Goal: Task Accomplishment & Management: Use online tool/utility

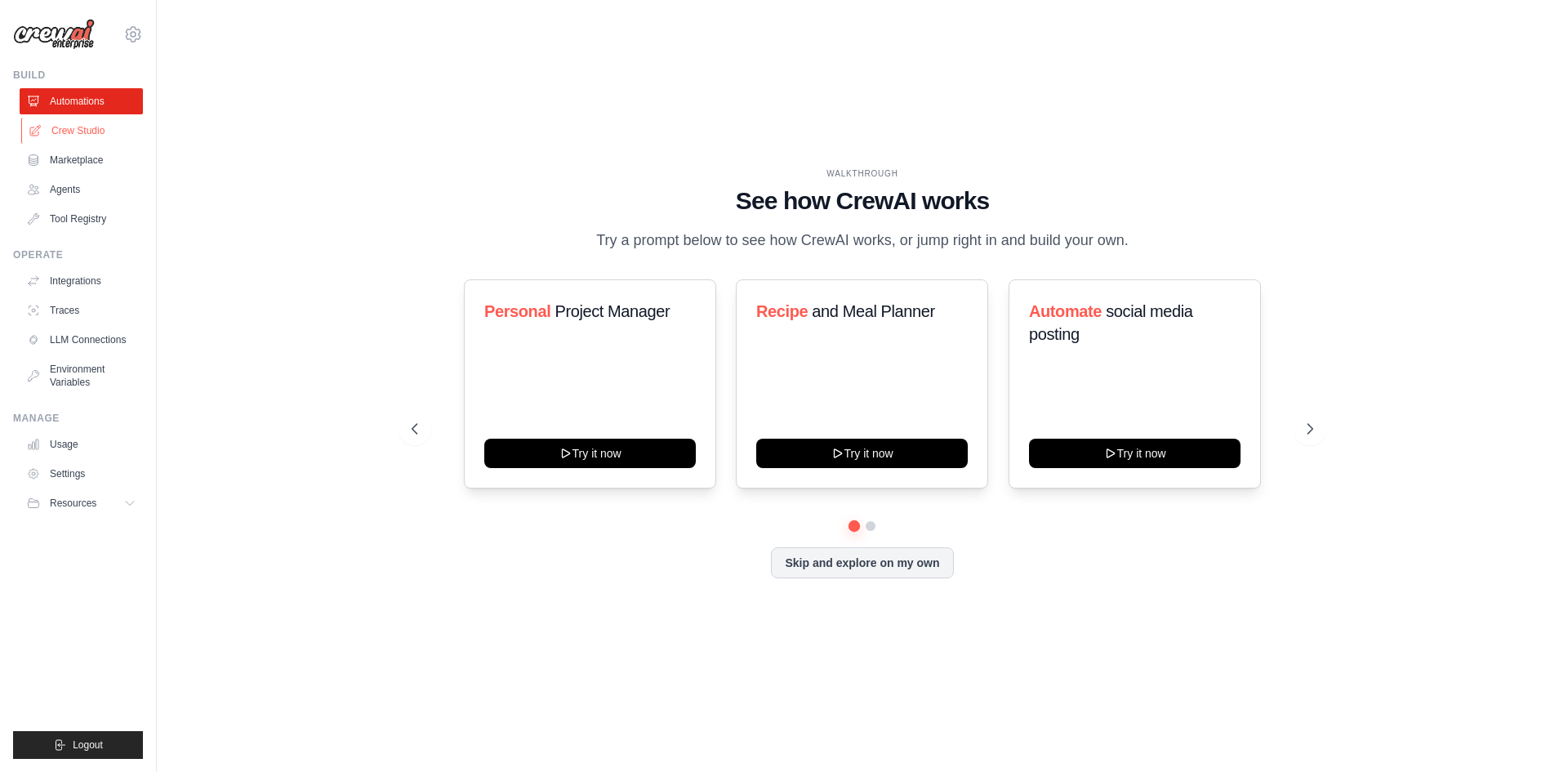
click at [99, 129] on link "Crew Studio" at bounding box center [82, 130] width 123 height 26
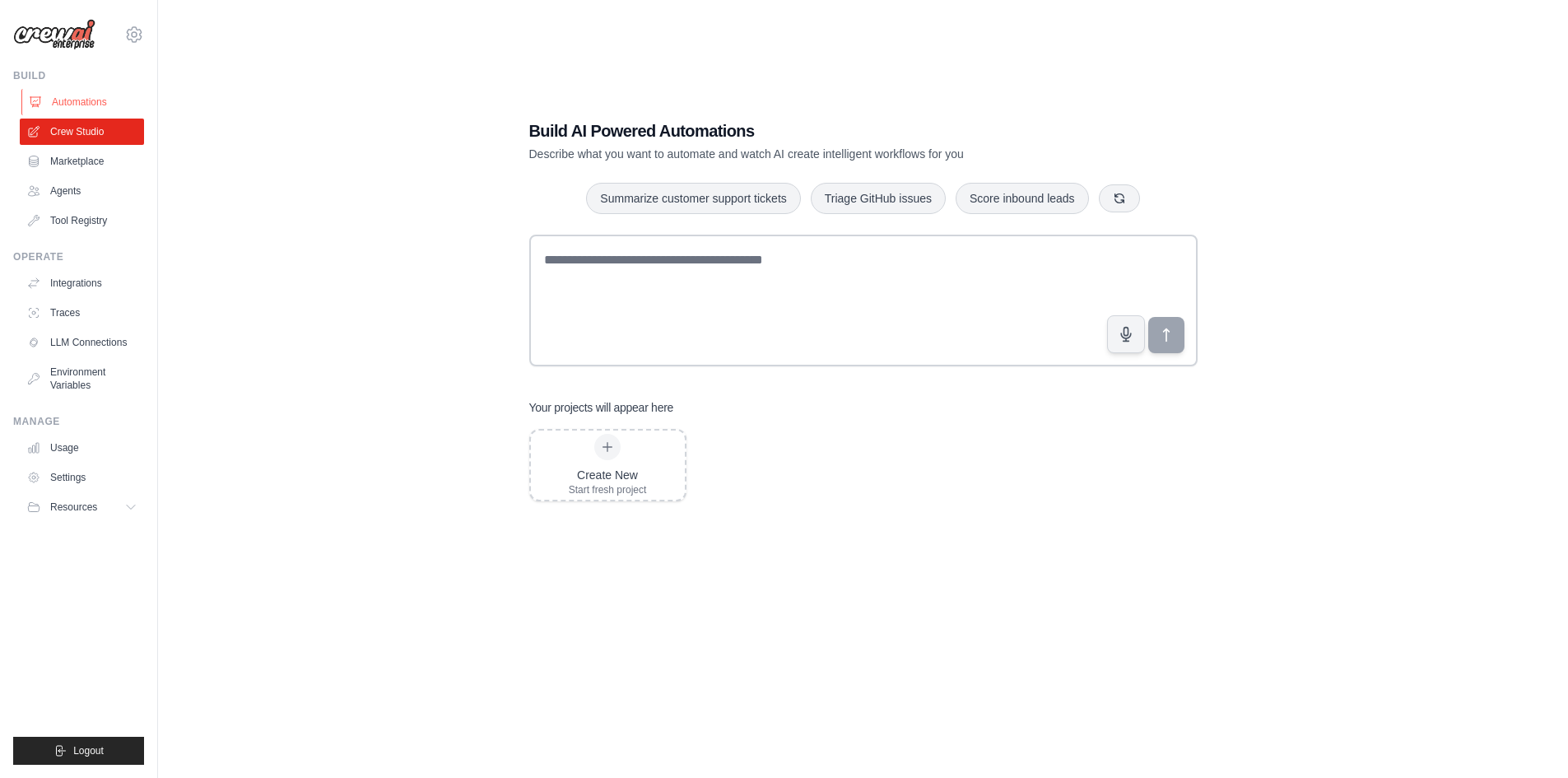
click at [72, 104] on link "Automations" at bounding box center [83, 102] width 124 height 27
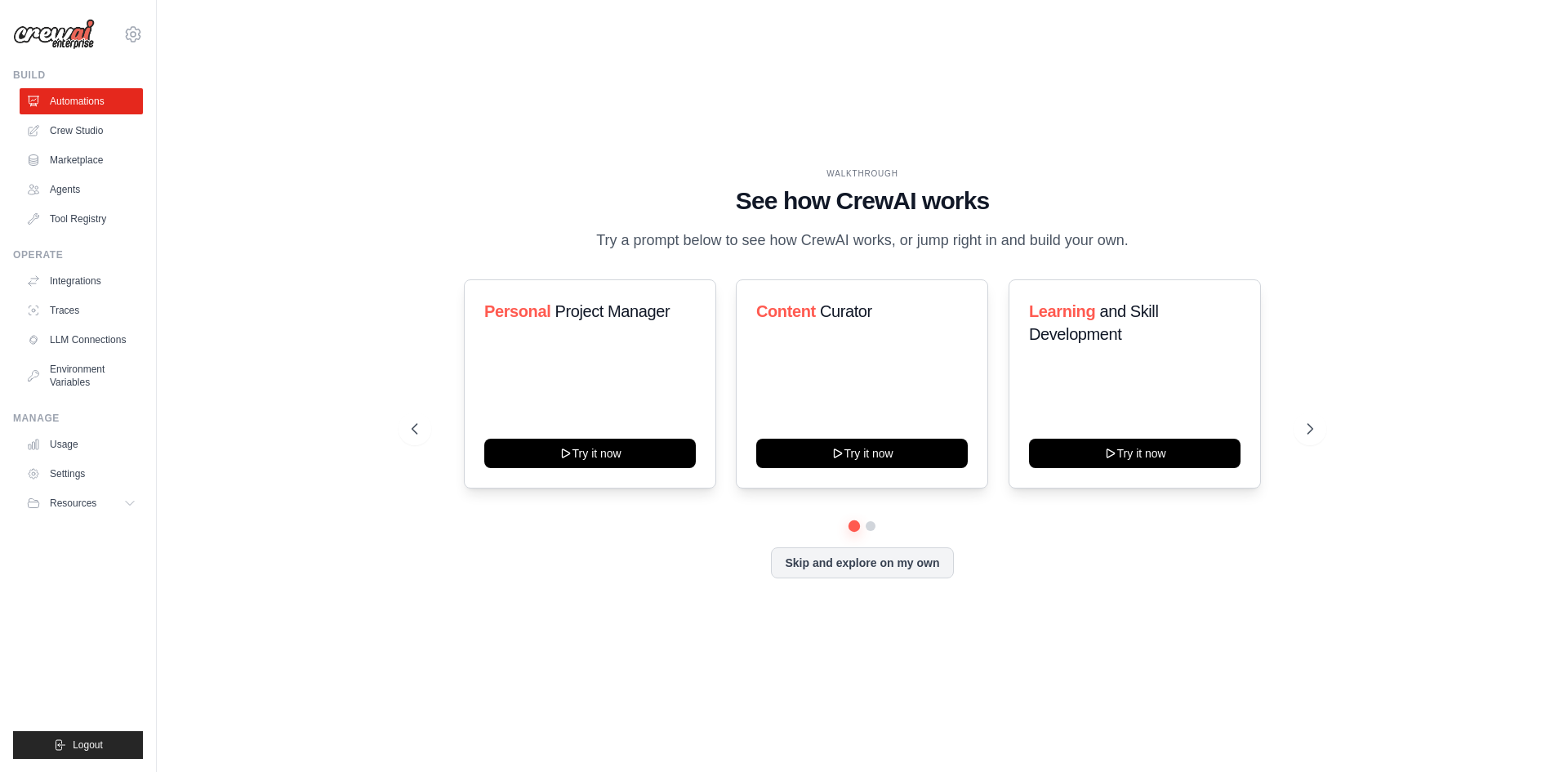
click at [607, 151] on div "WALKTHROUGH See how CrewAI works Try a prompt below to see how CrewAI works, or…" at bounding box center [862, 386] width 1359 height 740
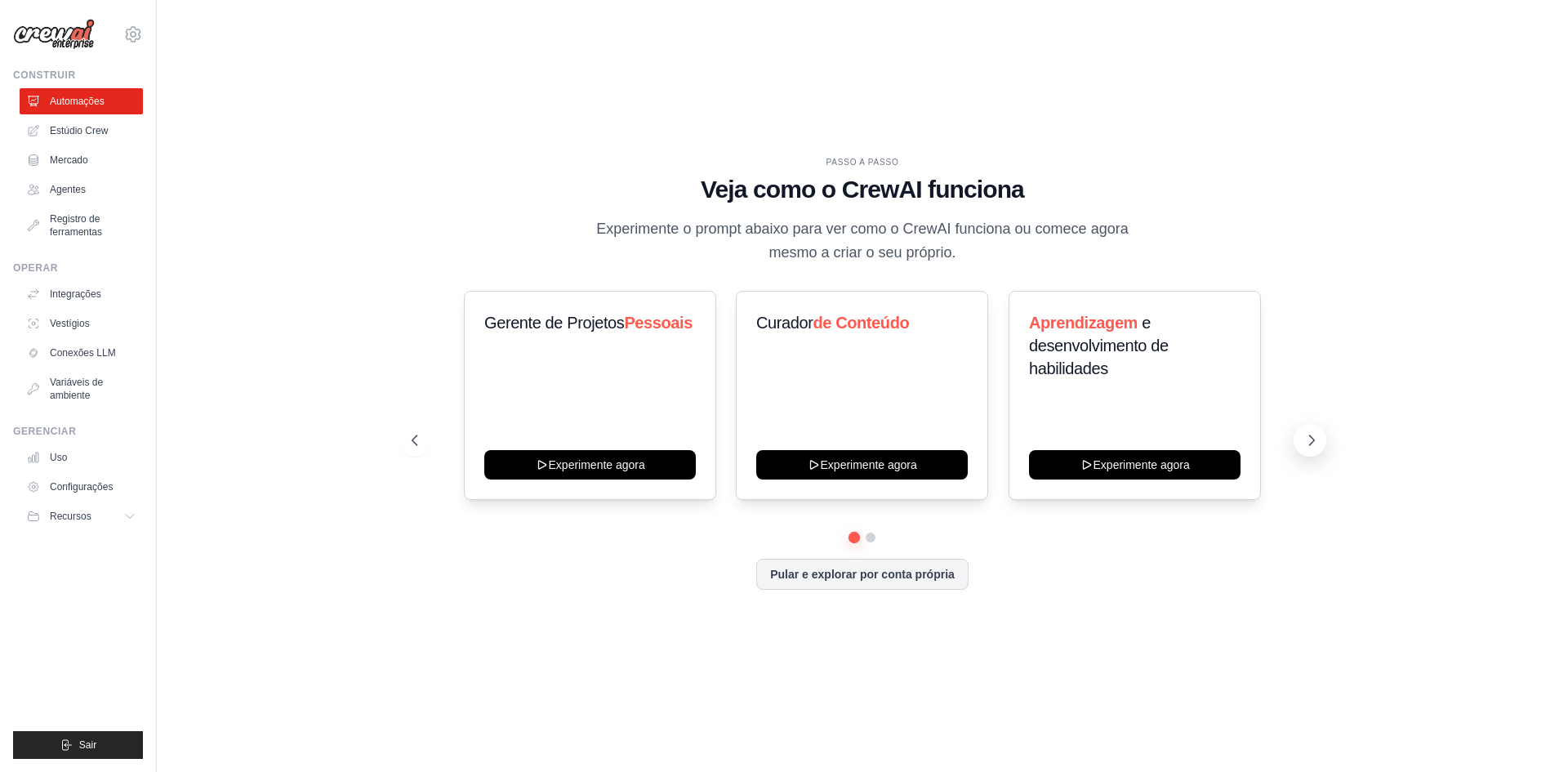
click at [1306, 443] on icon at bounding box center [1310, 440] width 16 height 16
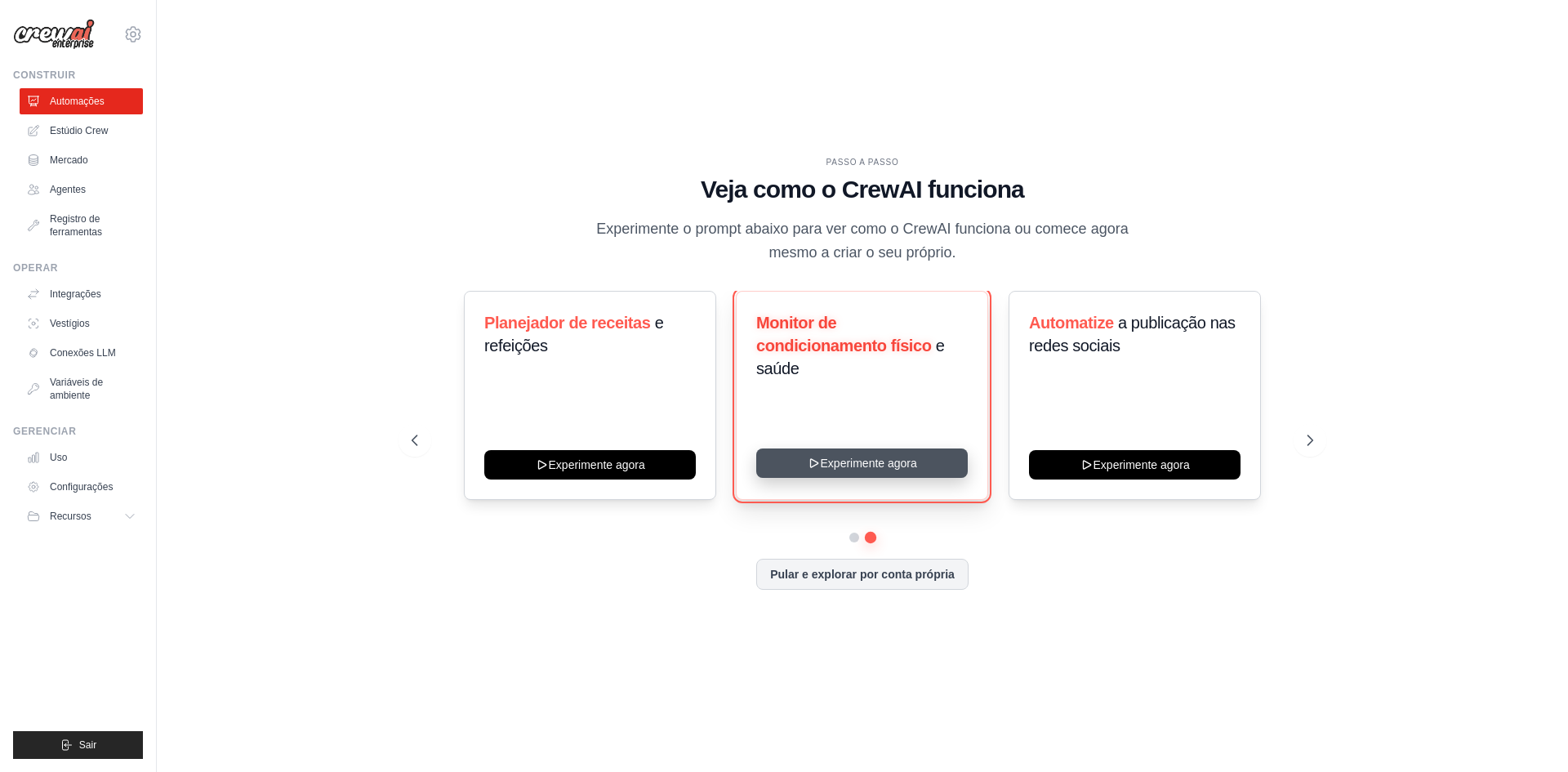
click at [874, 463] on button "Experimente agora" at bounding box center [862, 463] width 212 height 30
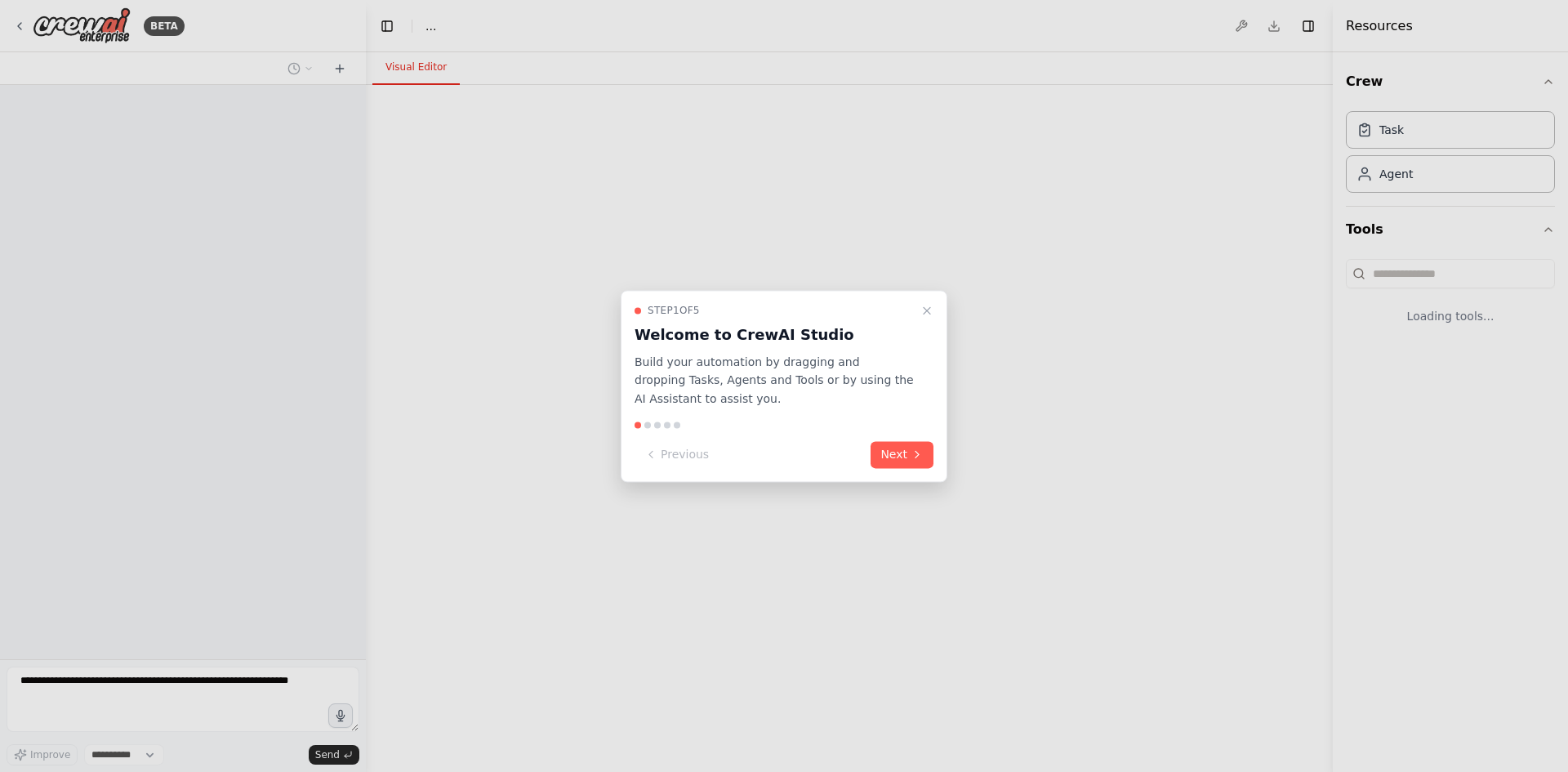
select select "****"
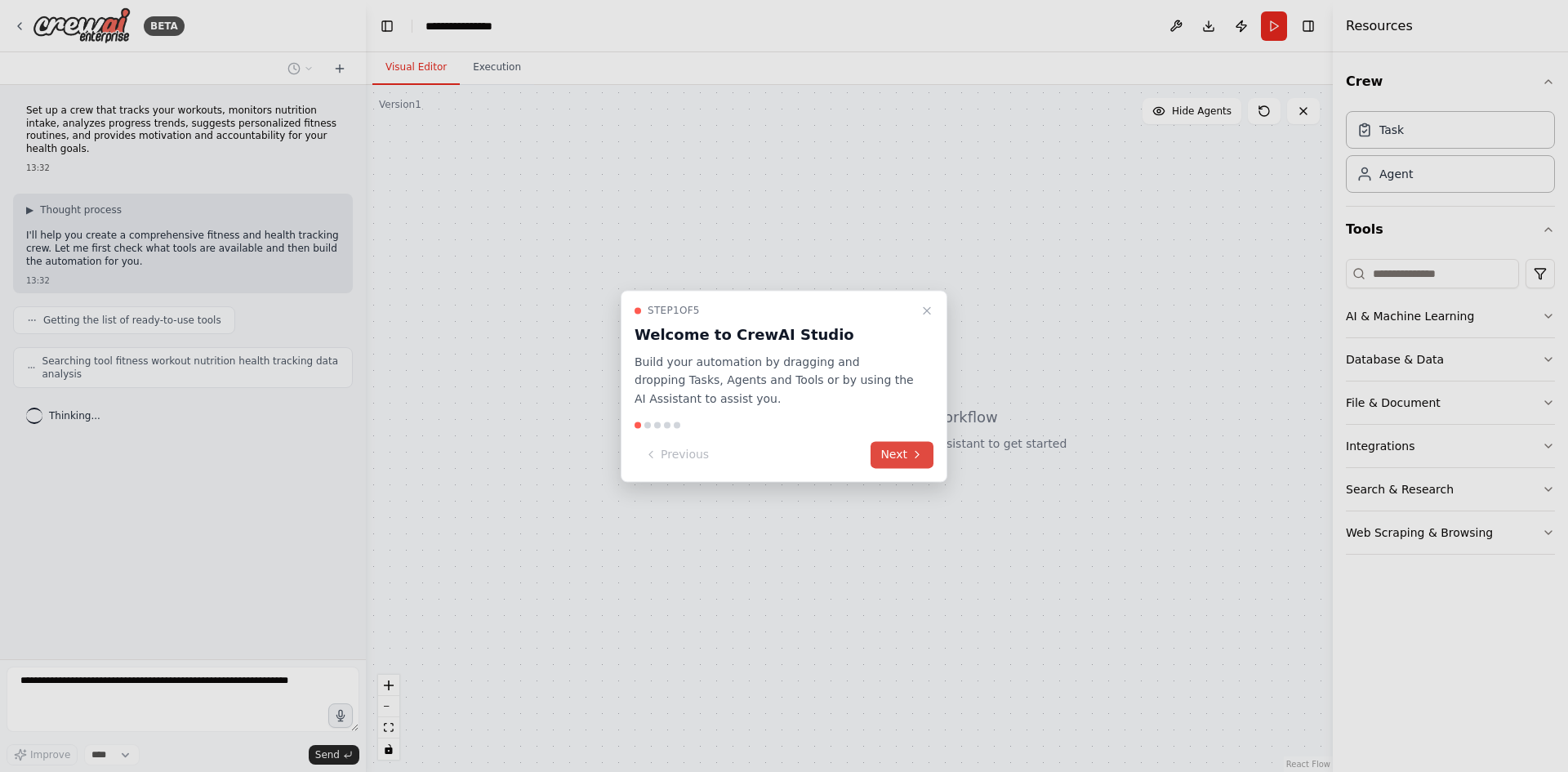
click at [911, 460] on icon at bounding box center [916, 454] width 13 height 13
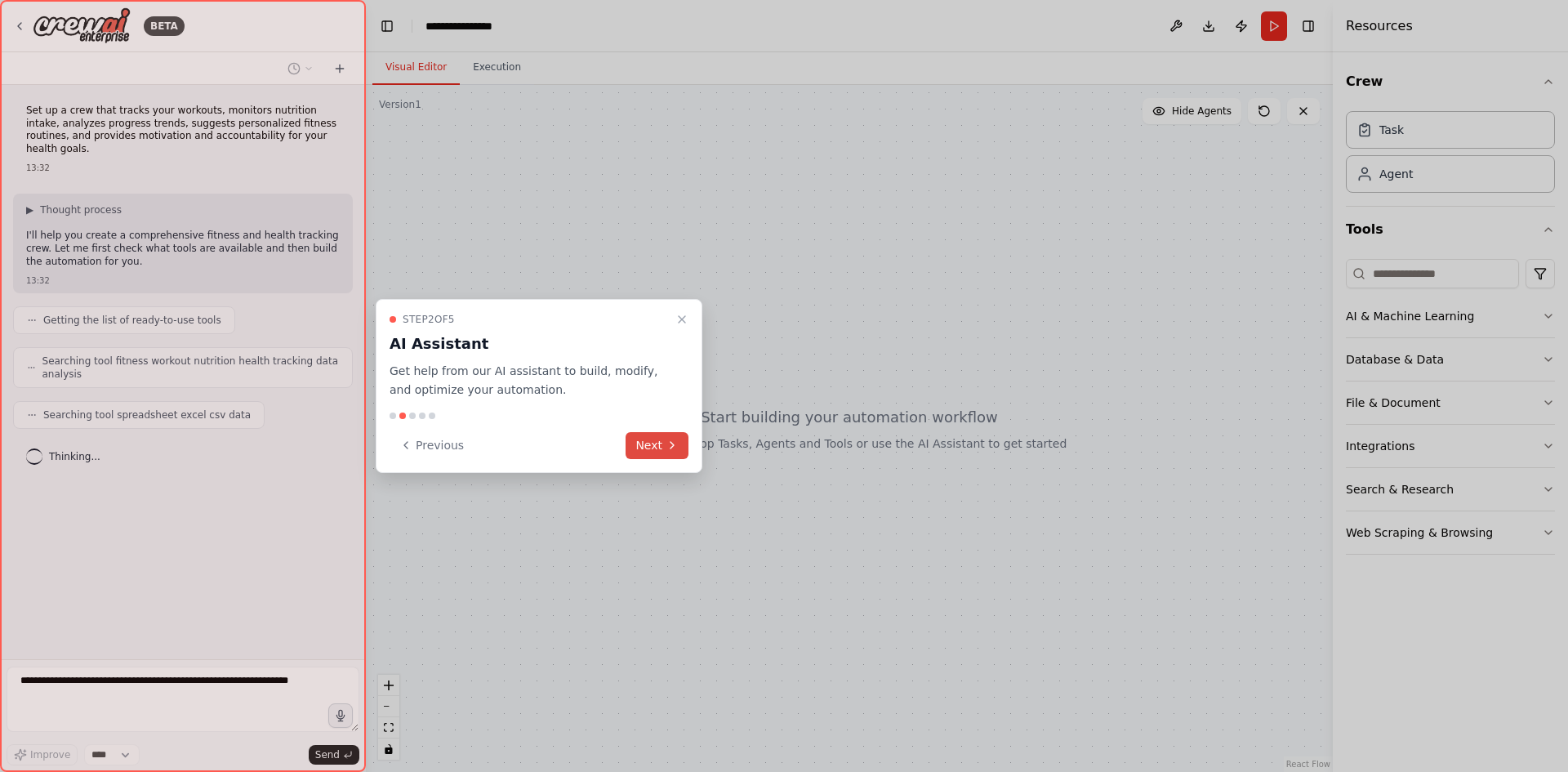
click at [647, 448] on button "Next" at bounding box center [657, 446] width 63 height 27
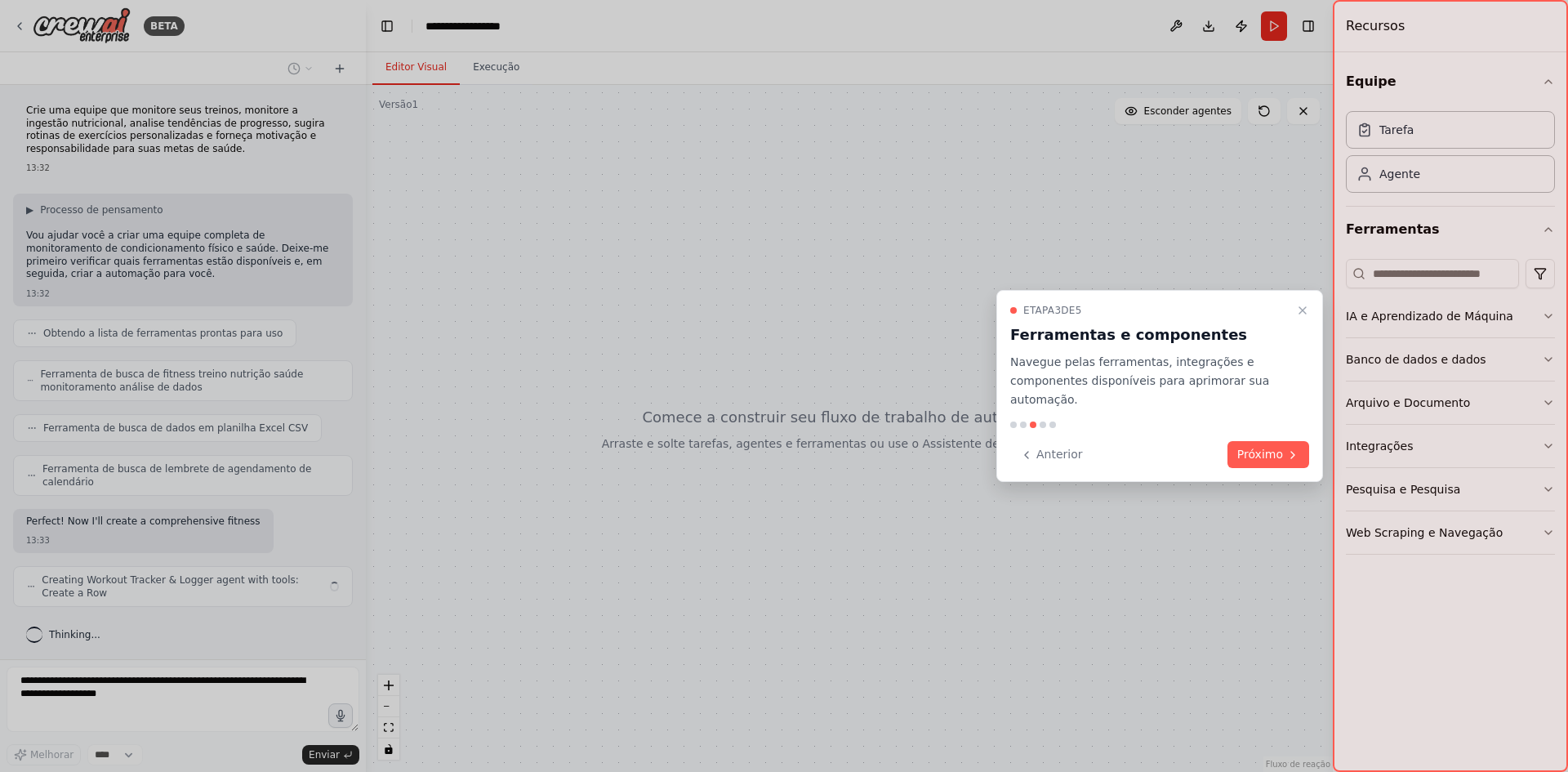
scroll to position [3, 0]
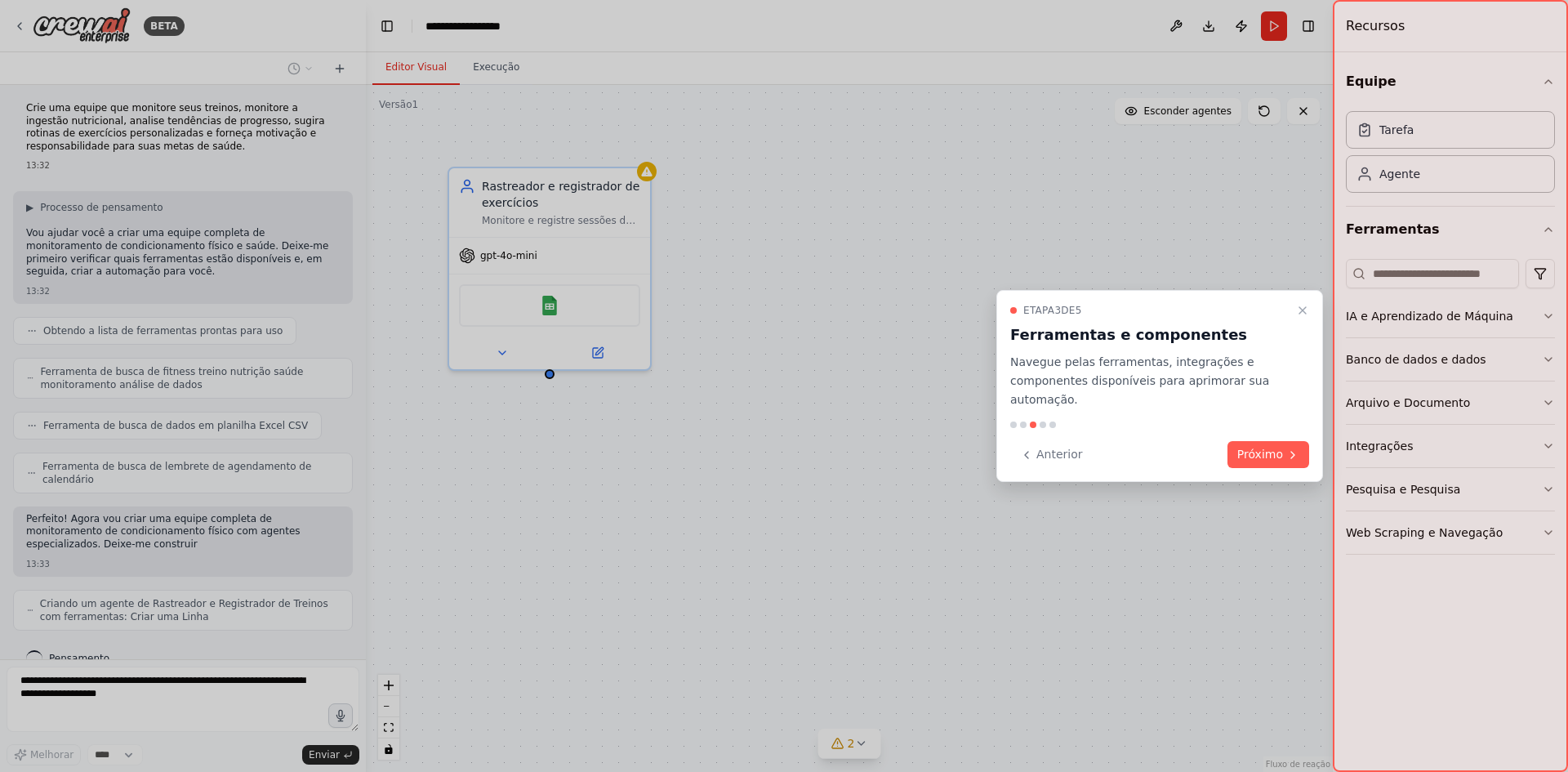
click at [1150, 327] on font "Ferramentas e componentes" at bounding box center [1128, 334] width 237 height 17
click at [1241, 450] on font "Próximo" at bounding box center [1260, 454] width 46 height 13
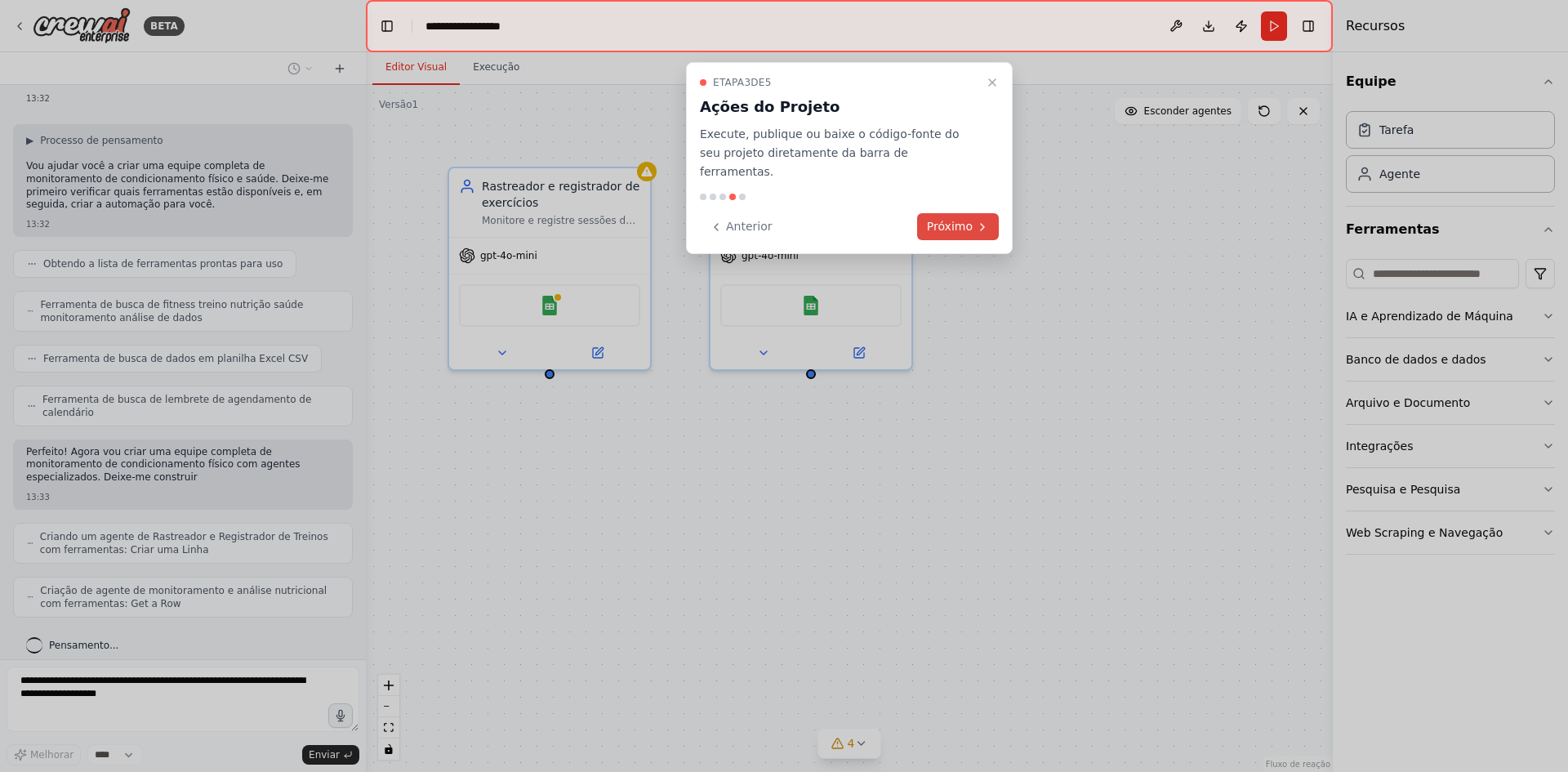
scroll to position [123, 0]
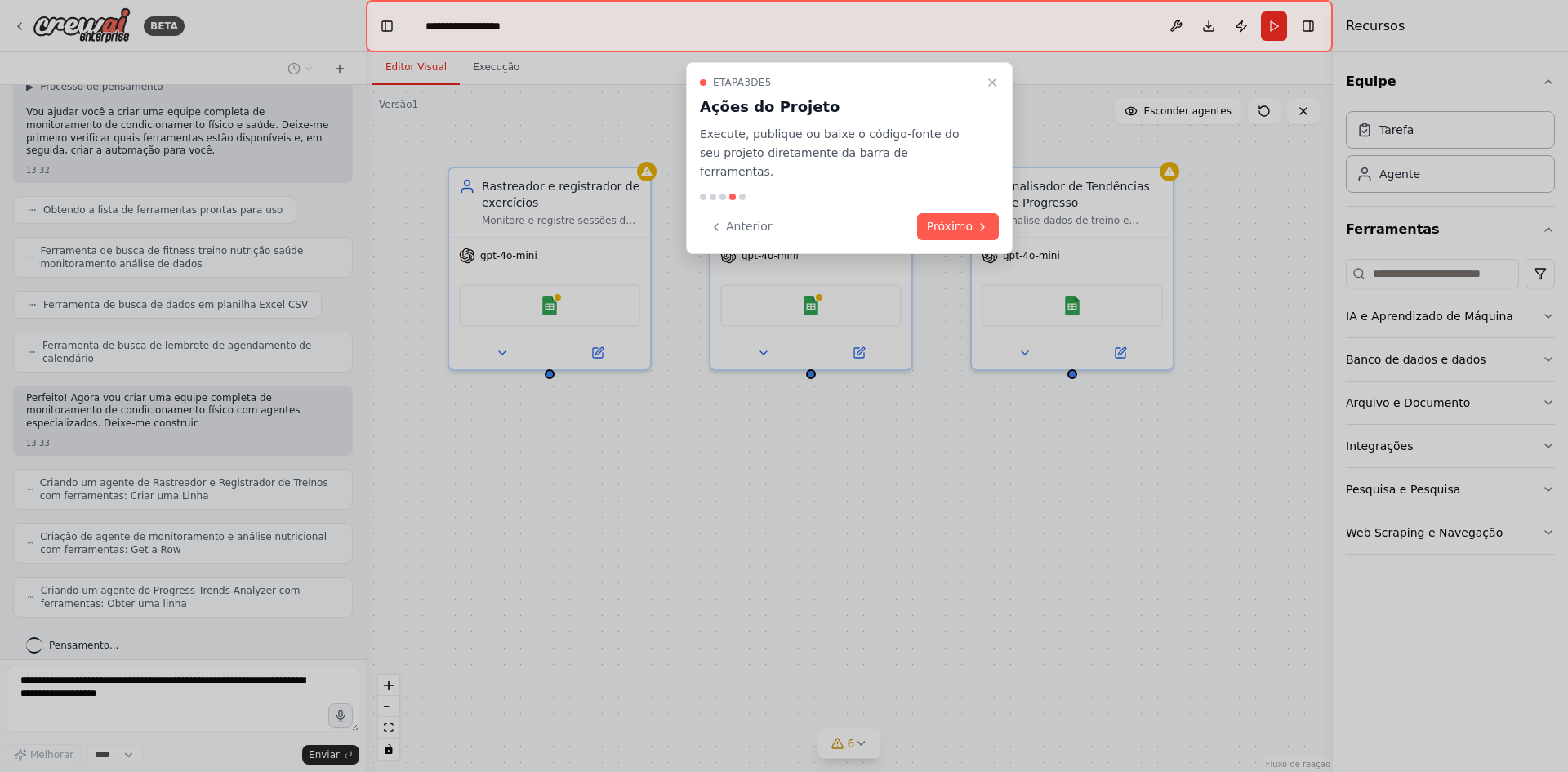
click at [939, 219] on font "Próximo" at bounding box center [949, 225] width 46 height 13
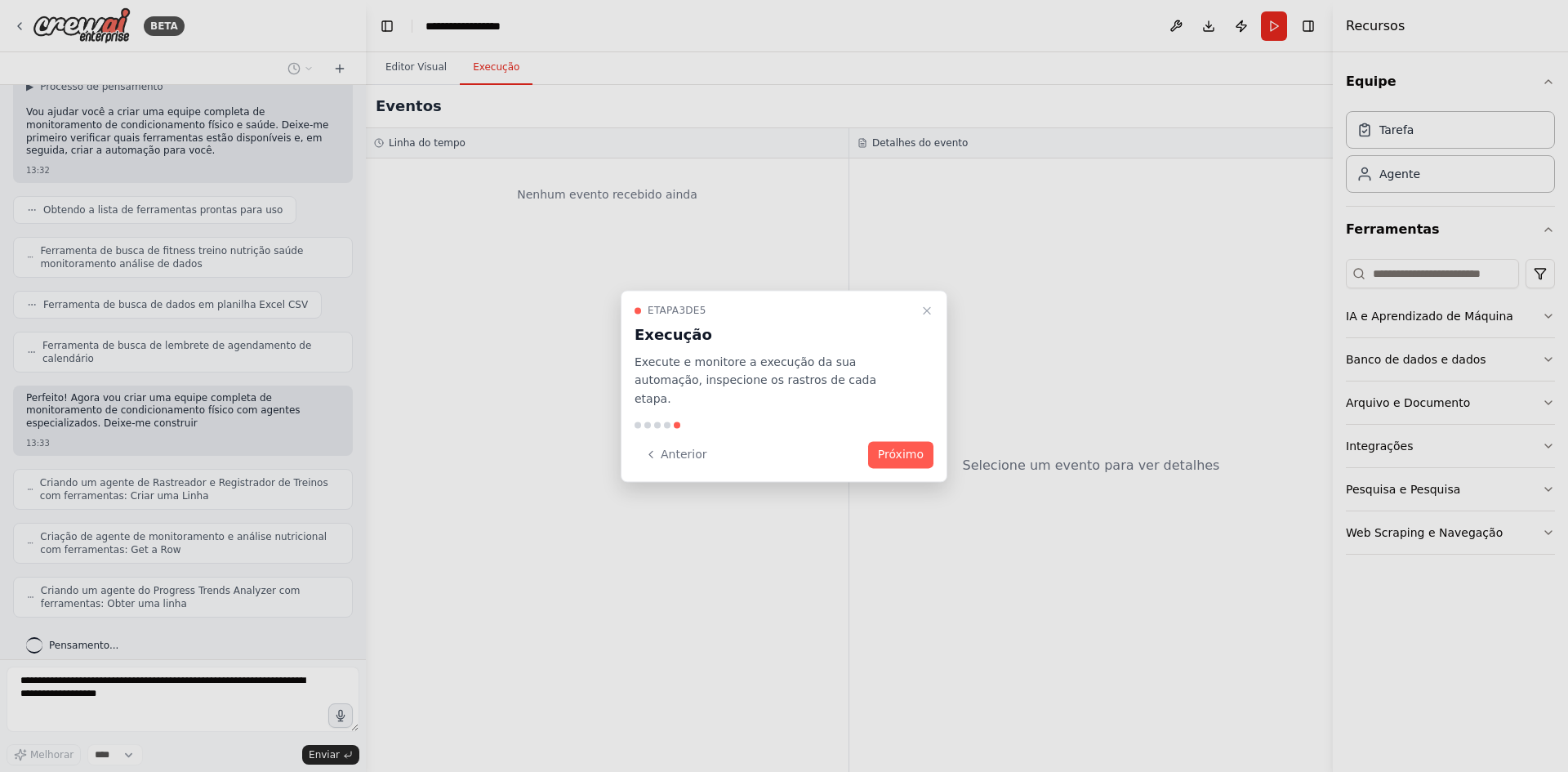
click at [909, 455] on button "Próximo" at bounding box center [900, 455] width 65 height 27
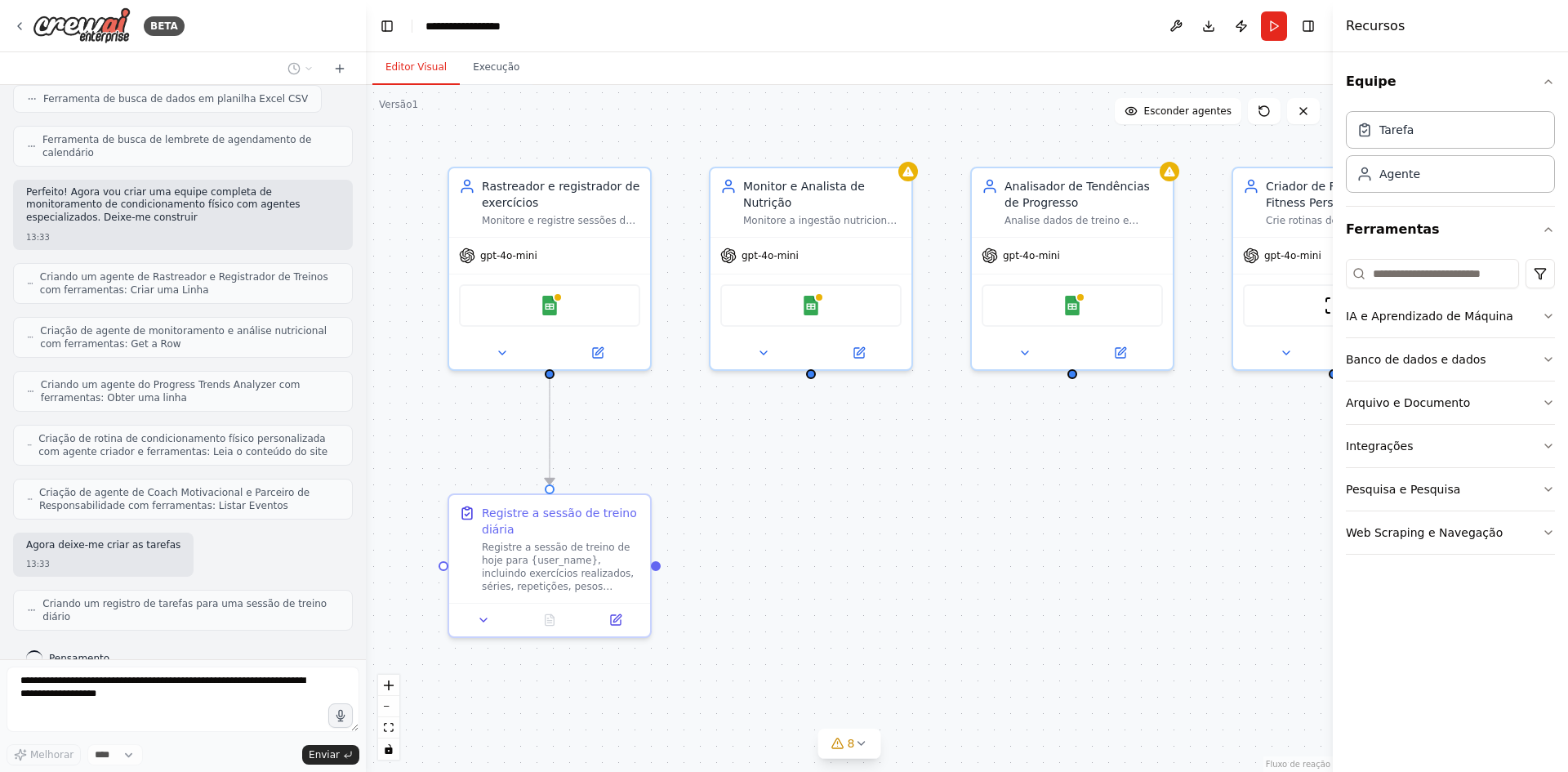
scroll to position [370, 0]
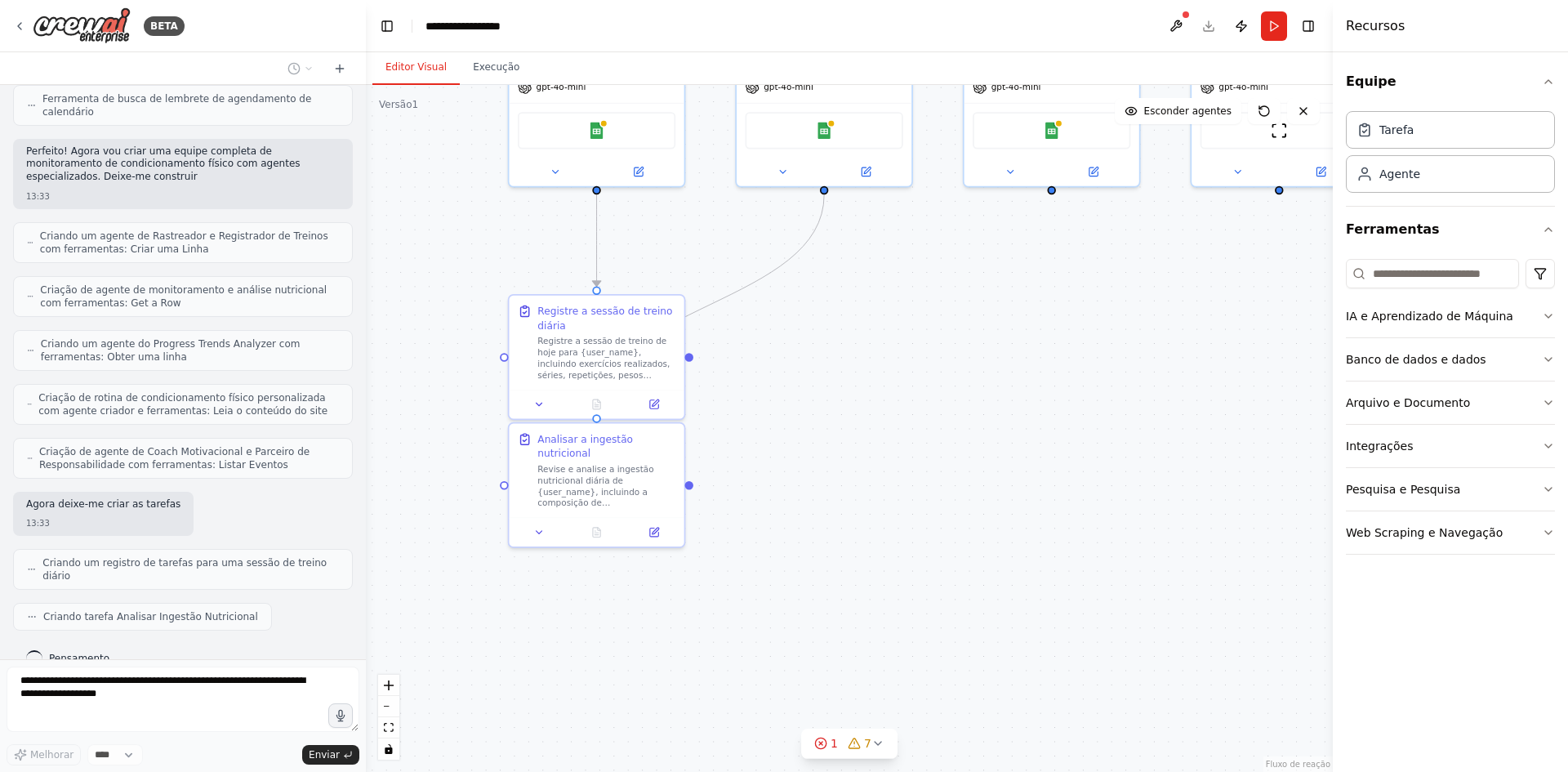
drag, startPoint x: 853, startPoint y: 593, endPoint x: 914, endPoint y: 396, distance: 206.2
click at [914, 396] on div ".deletable-edge-delete-btn { width: 20px; height: 20px; border: 0px solid #ffff…" at bounding box center [849, 429] width 967 height 687
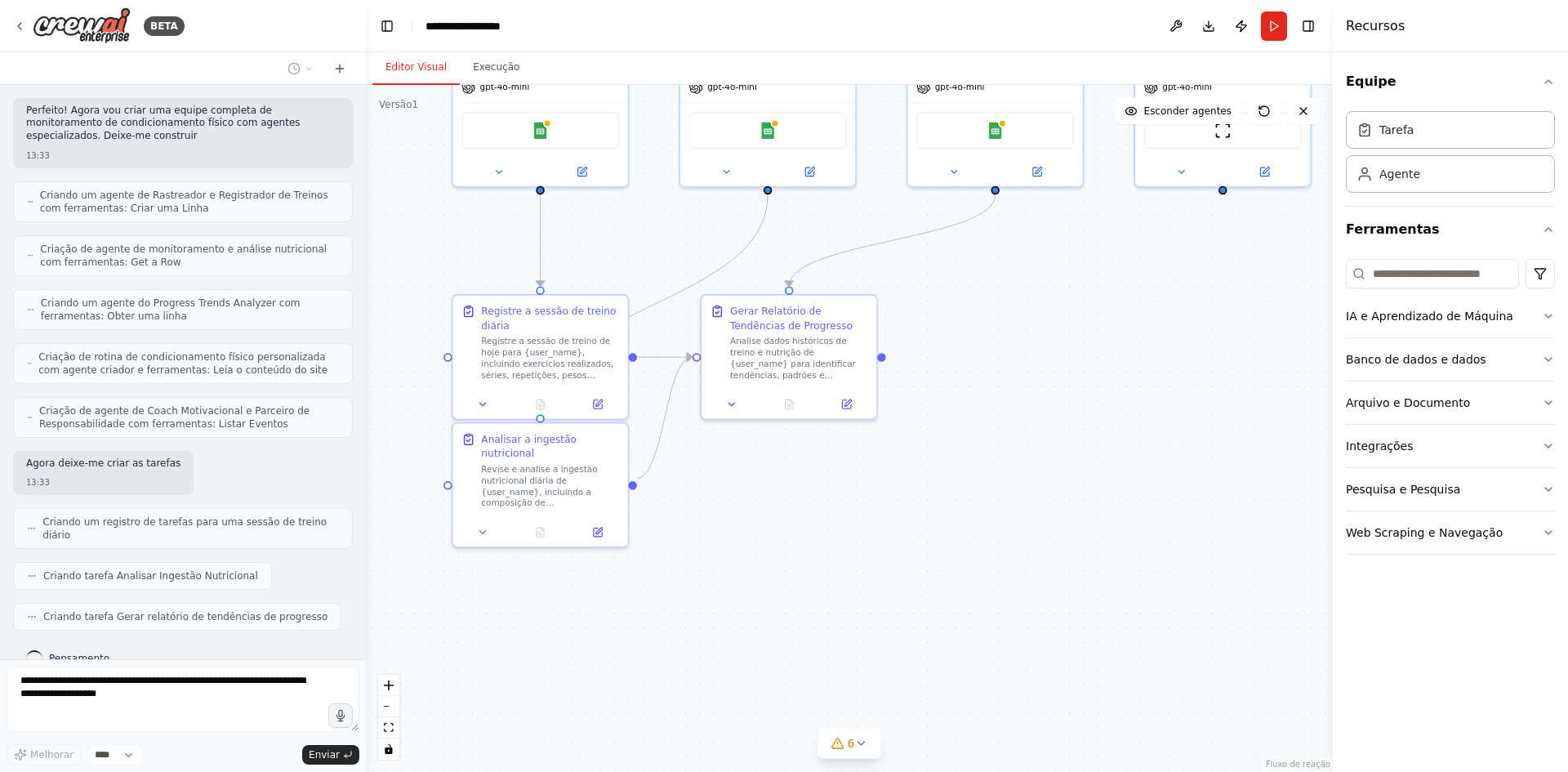
drag, startPoint x: 919, startPoint y: 547, endPoint x: 858, endPoint y: 547, distance: 61.0
click at [858, 547] on div ".deletable-edge-delete-btn { width: 20px; height: 20px; border: 0px solid #ffff…" at bounding box center [849, 429] width 967 height 687
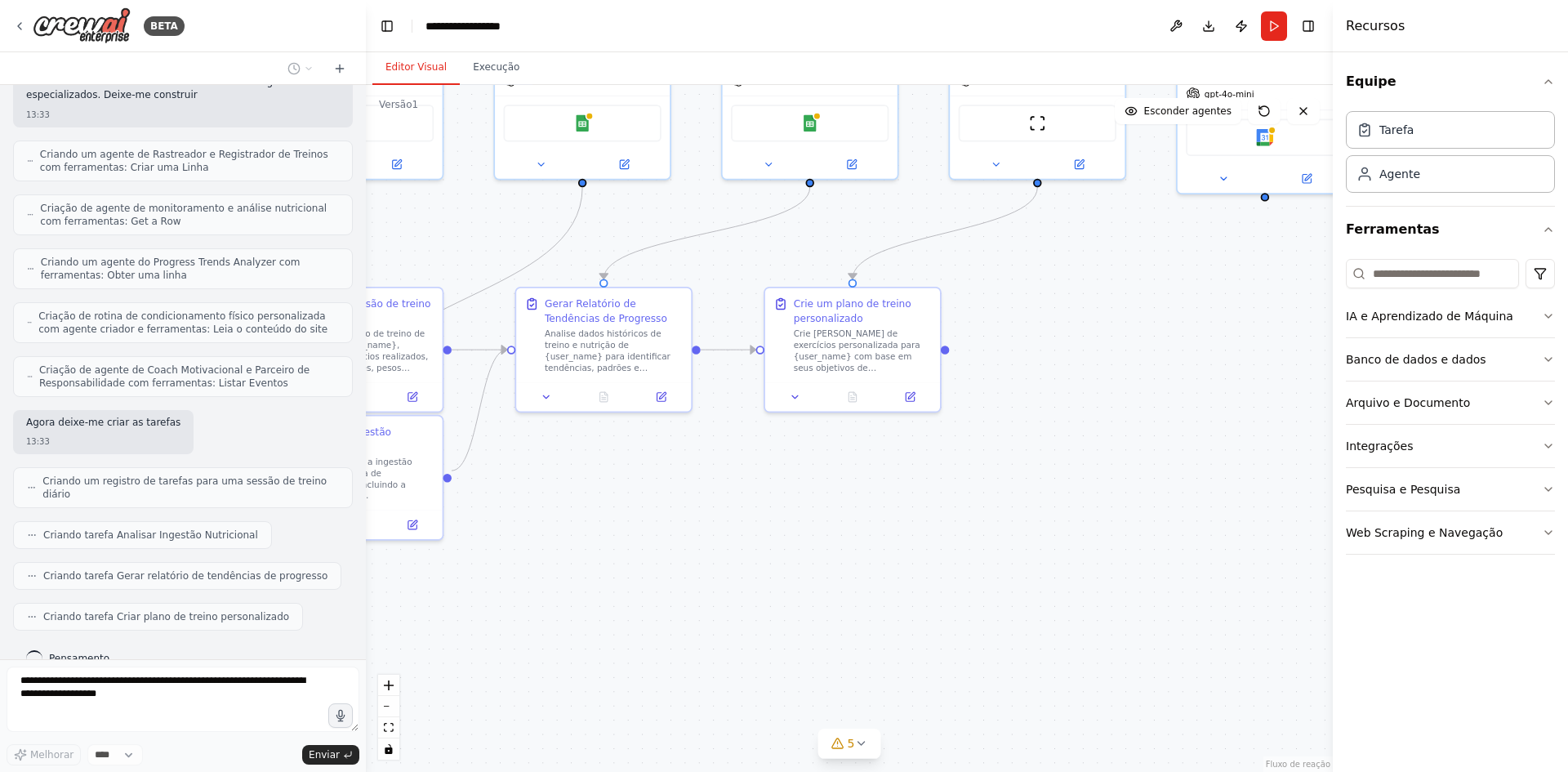
scroll to position [506, 0]
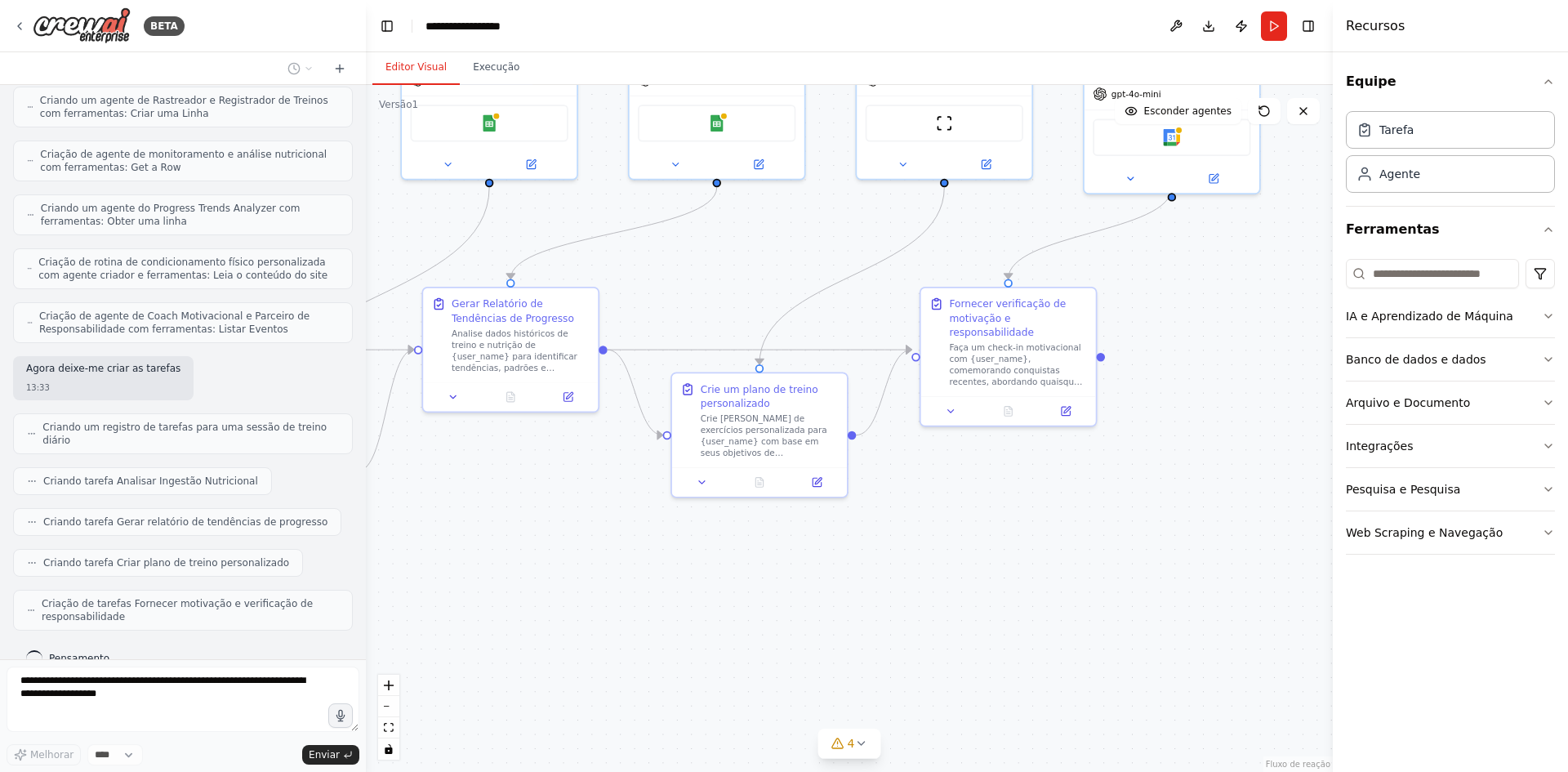
drag, startPoint x: 858, startPoint y: 547, endPoint x: 574, endPoint y: 532, distance: 284.4
click at [582, 537] on div ".deletable-edge-delete-btn { width: 20px; height: 20px; border: 0px solid #ffff…" at bounding box center [849, 429] width 967 height 687
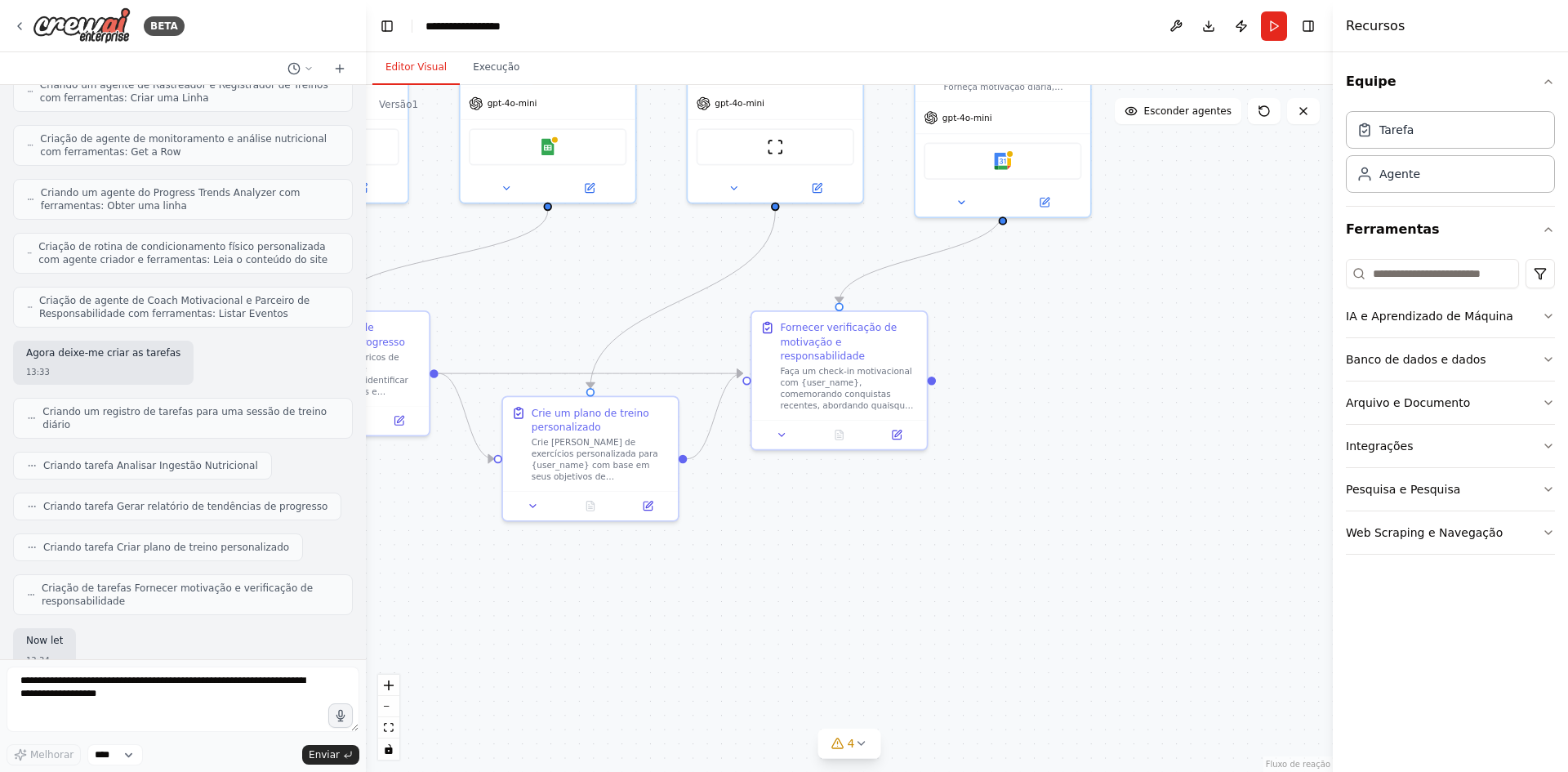
drag, startPoint x: 888, startPoint y: 530, endPoint x: 706, endPoint y: 558, distance: 184.1
click at [709, 558] on div ".deletable-edge-delete-btn { width: 20px; height: 20px; border: 0px solid #ffff…" at bounding box center [849, 429] width 967 height 687
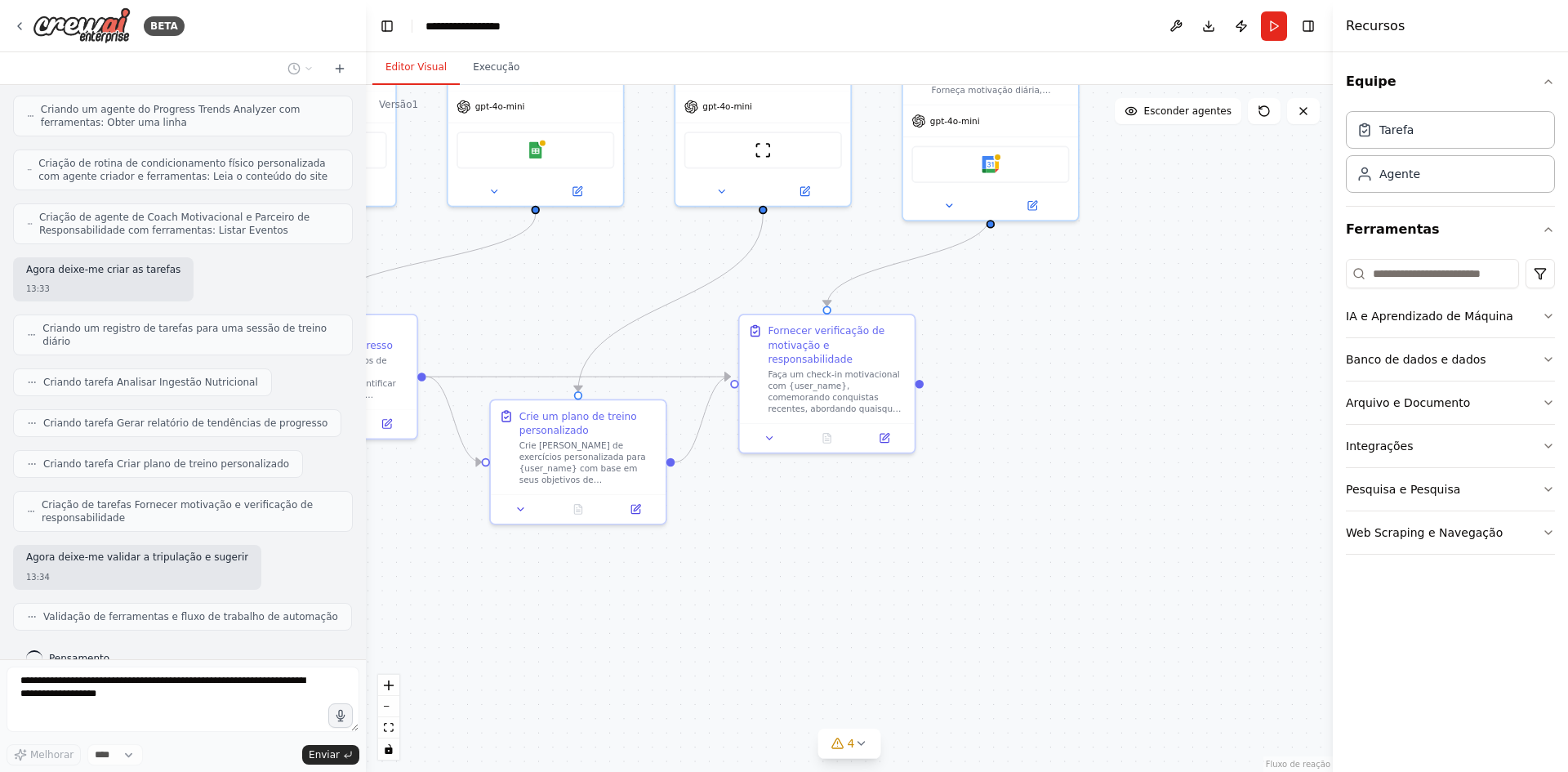
scroll to position [645, 0]
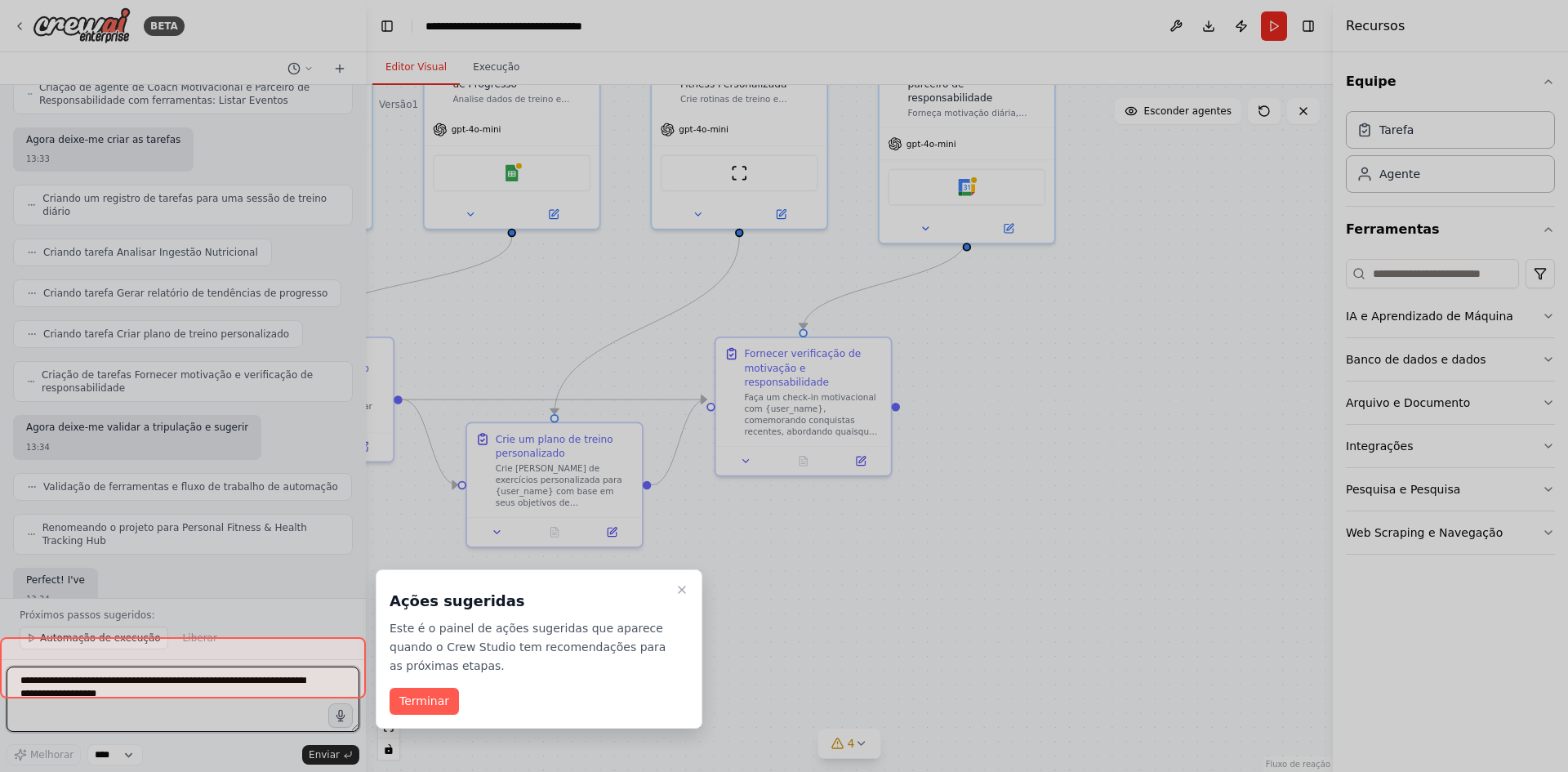
drag, startPoint x: 926, startPoint y: 567, endPoint x: 910, endPoint y: 590, distance: 28.0
click at [910, 590] on div "BETA Crie uma equipe que monitore seus treinos, monitore a ingestão nutricional…" at bounding box center [784, 386] width 1568 height 772
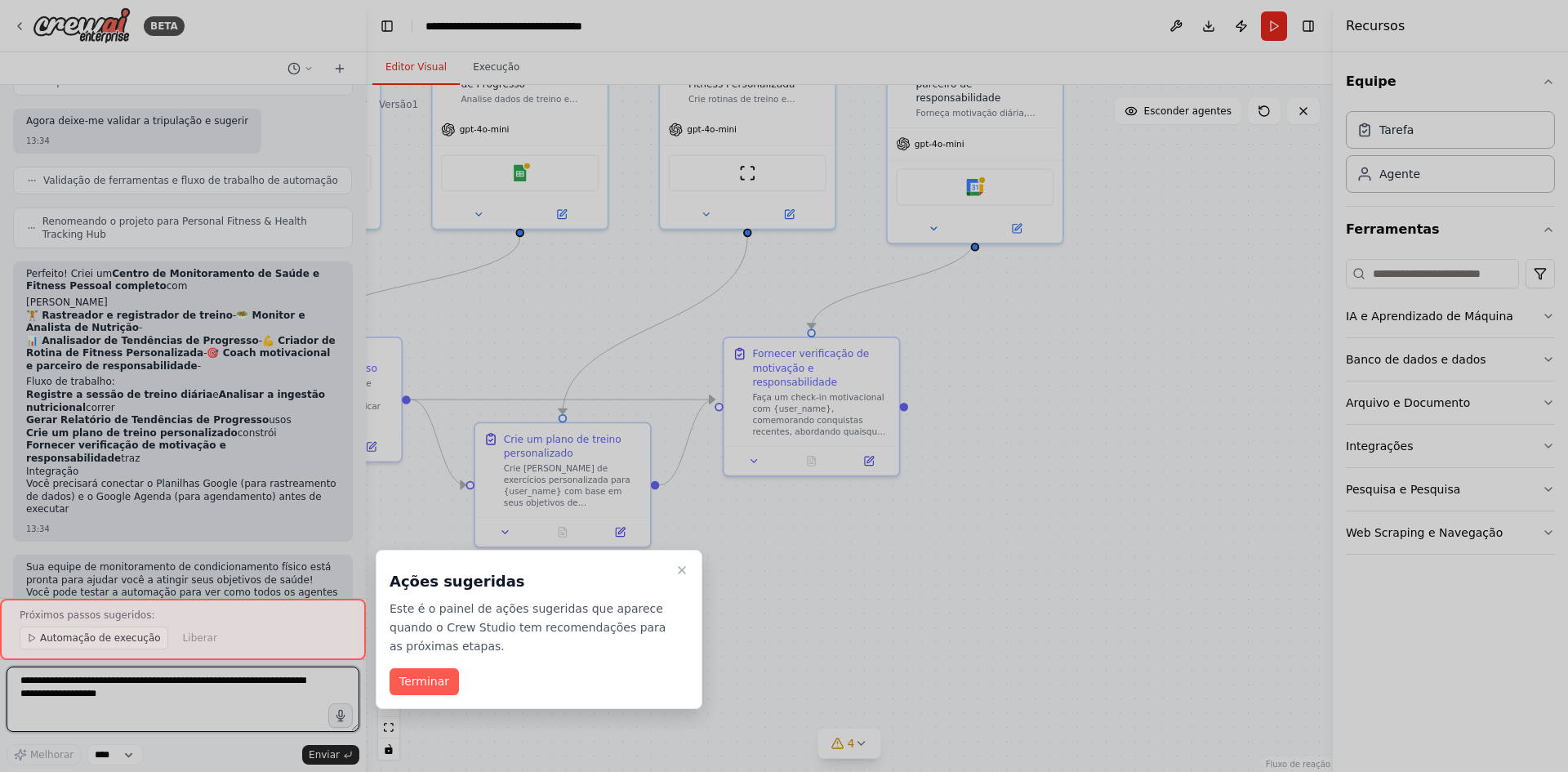
scroll to position [1053, 0]
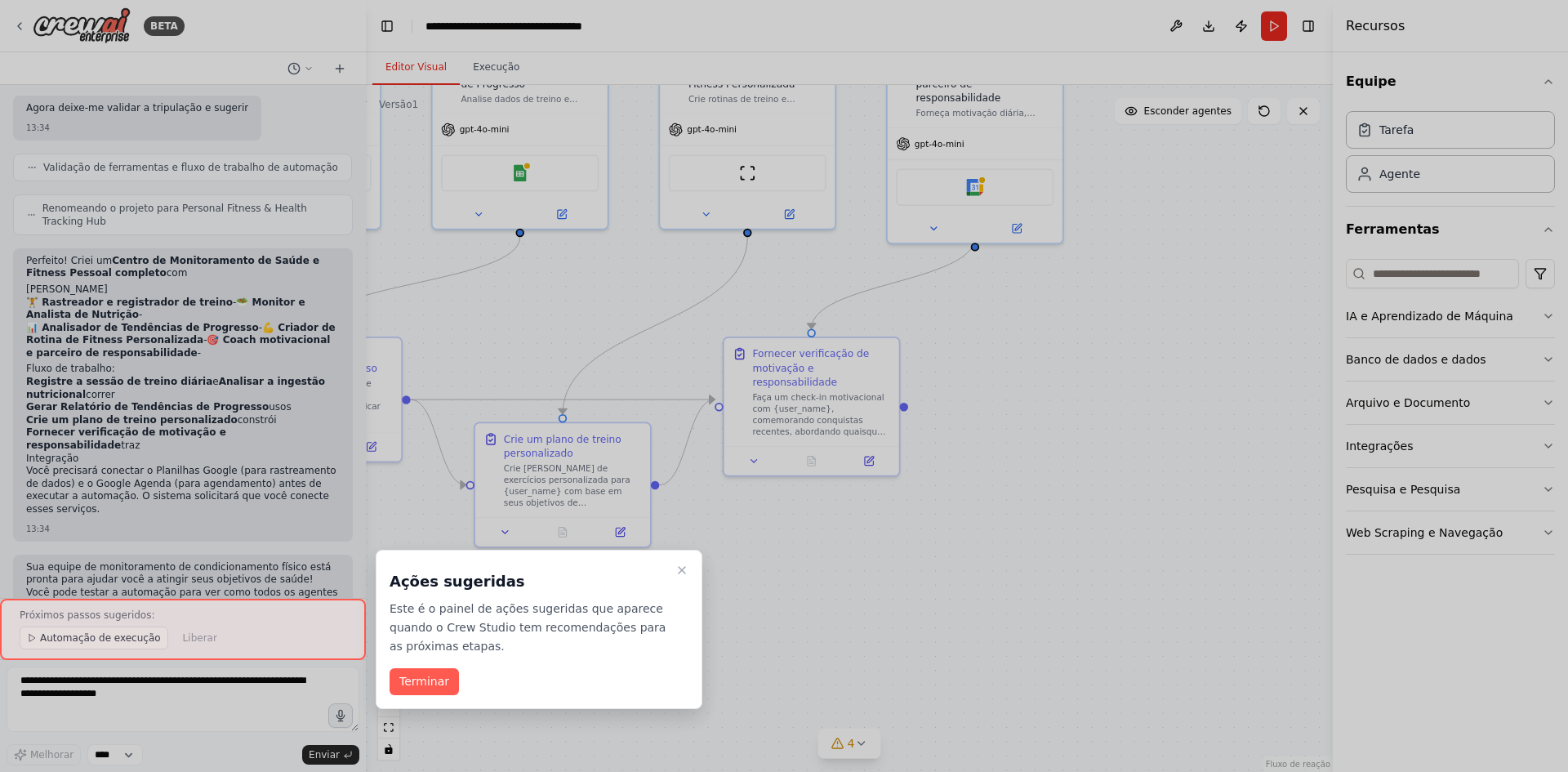
click at [438, 687] on font "Terminar" at bounding box center [424, 681] width 50 height 13
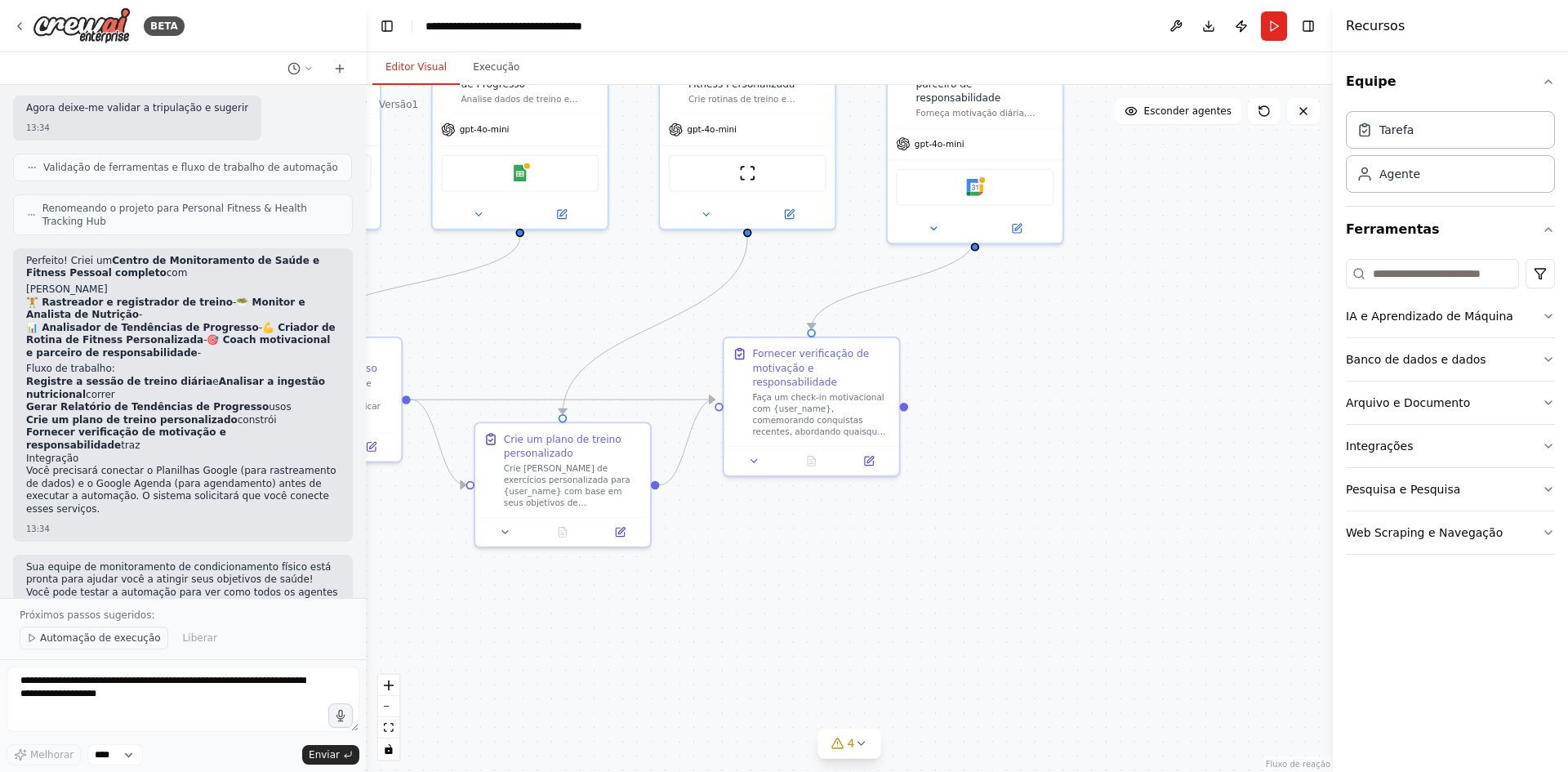
click at [99, 641] on font "Automação de execução" at bounding box center [100, 638] width 121 height 11
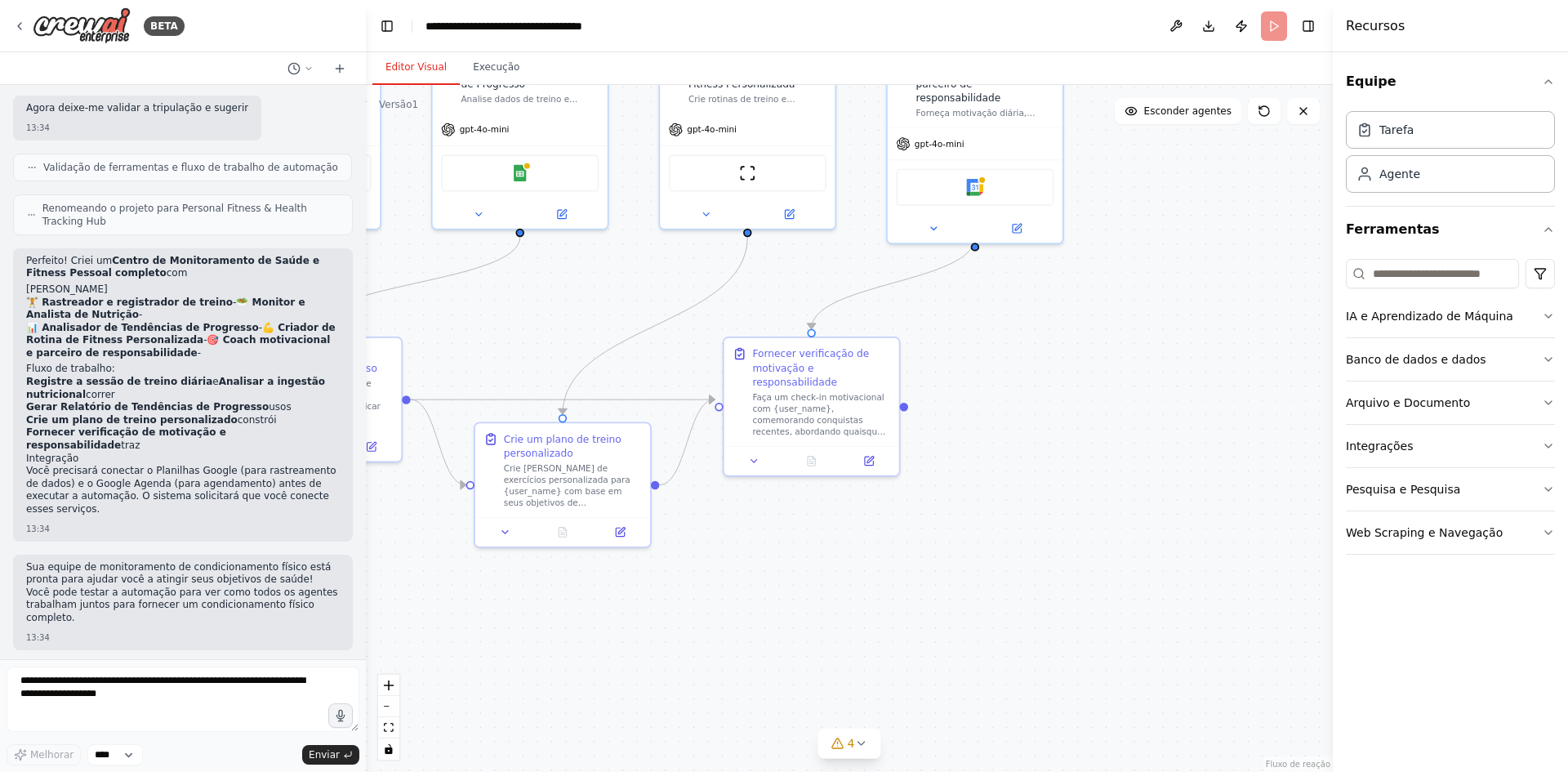
scroll to position [992, 0]
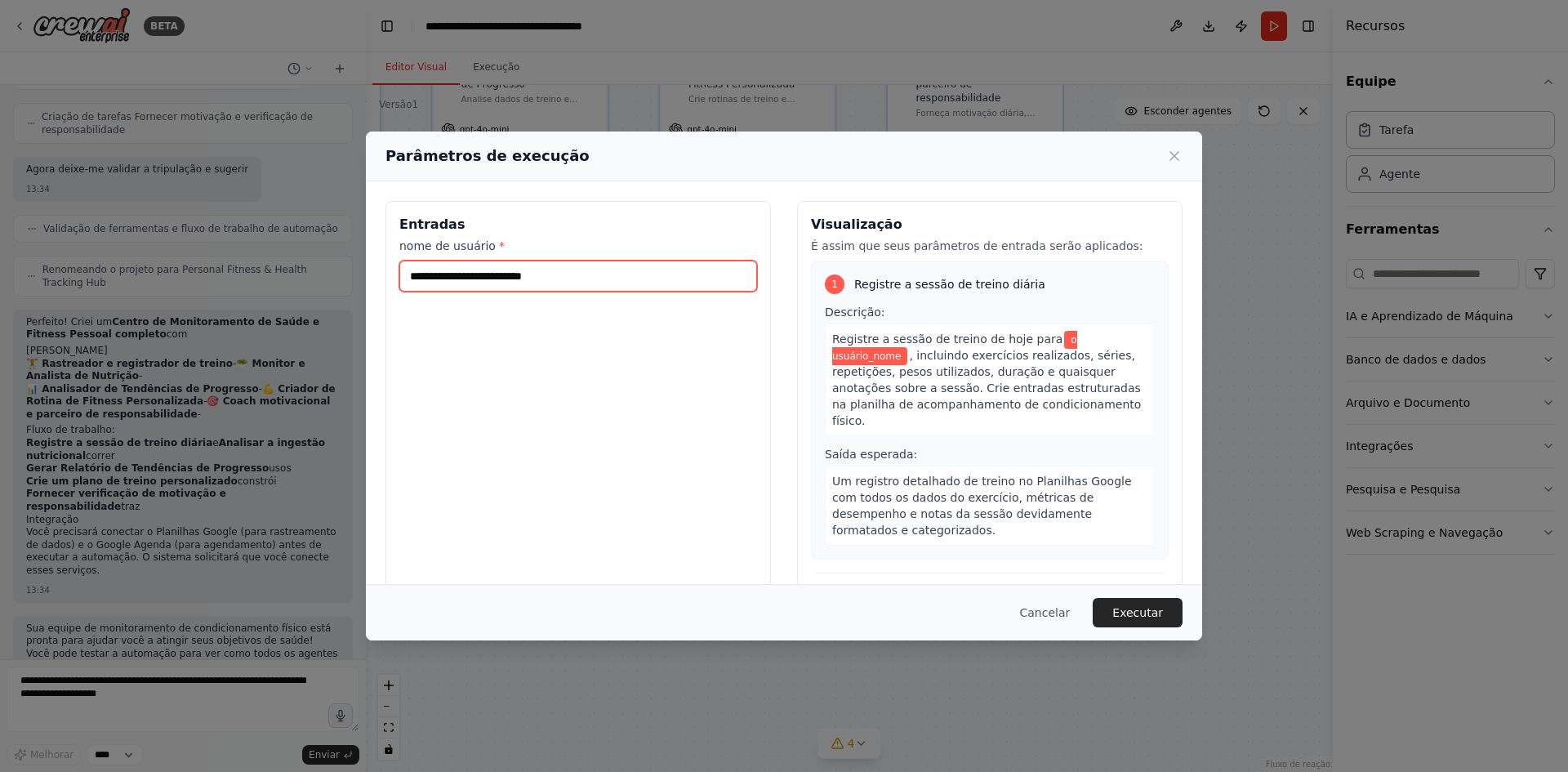
click at [484, 281] on input "nome de usuário *" at bounding box center [578, 275] width 358 height 31
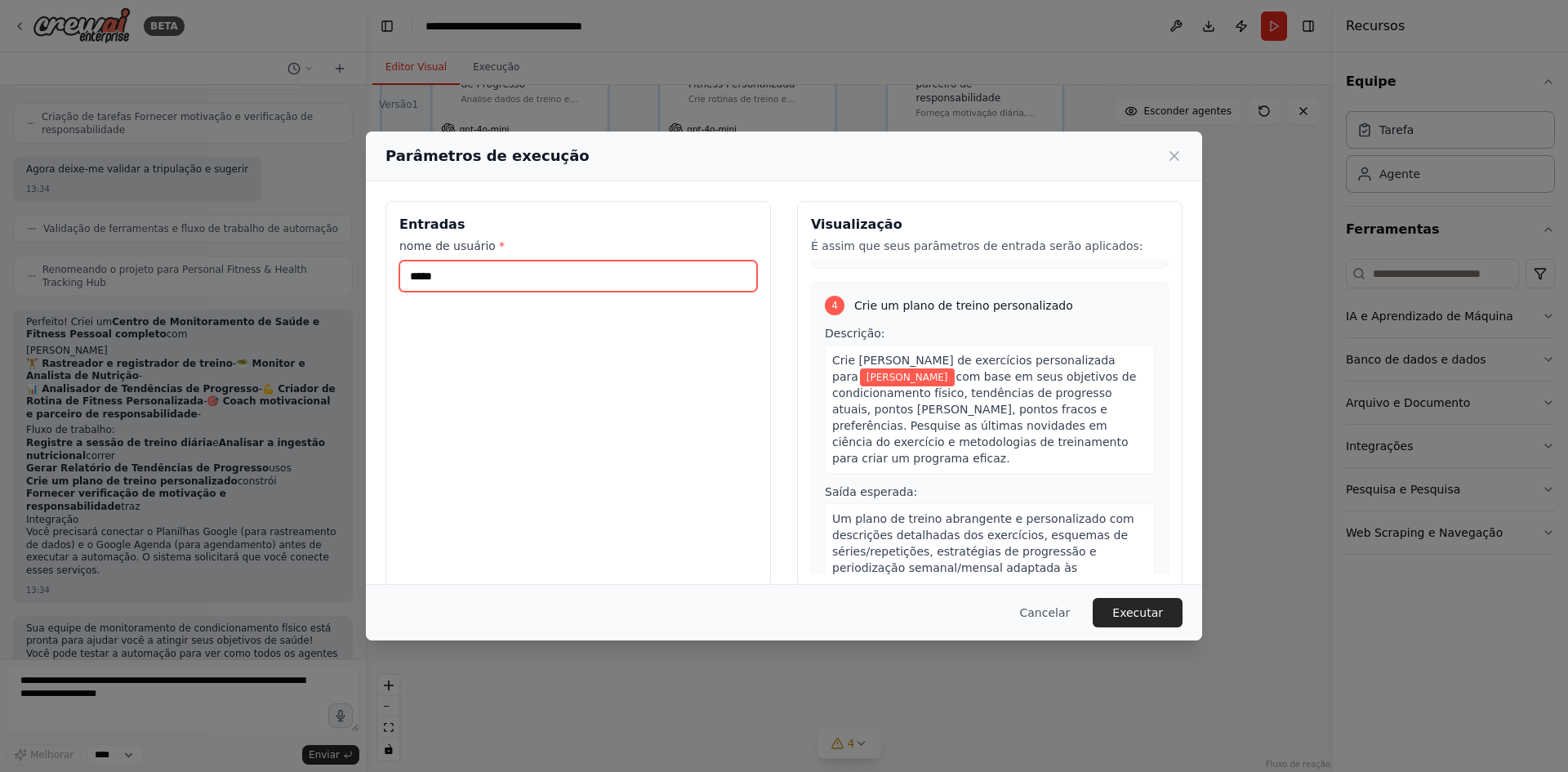
scroll to position [1184, 0]
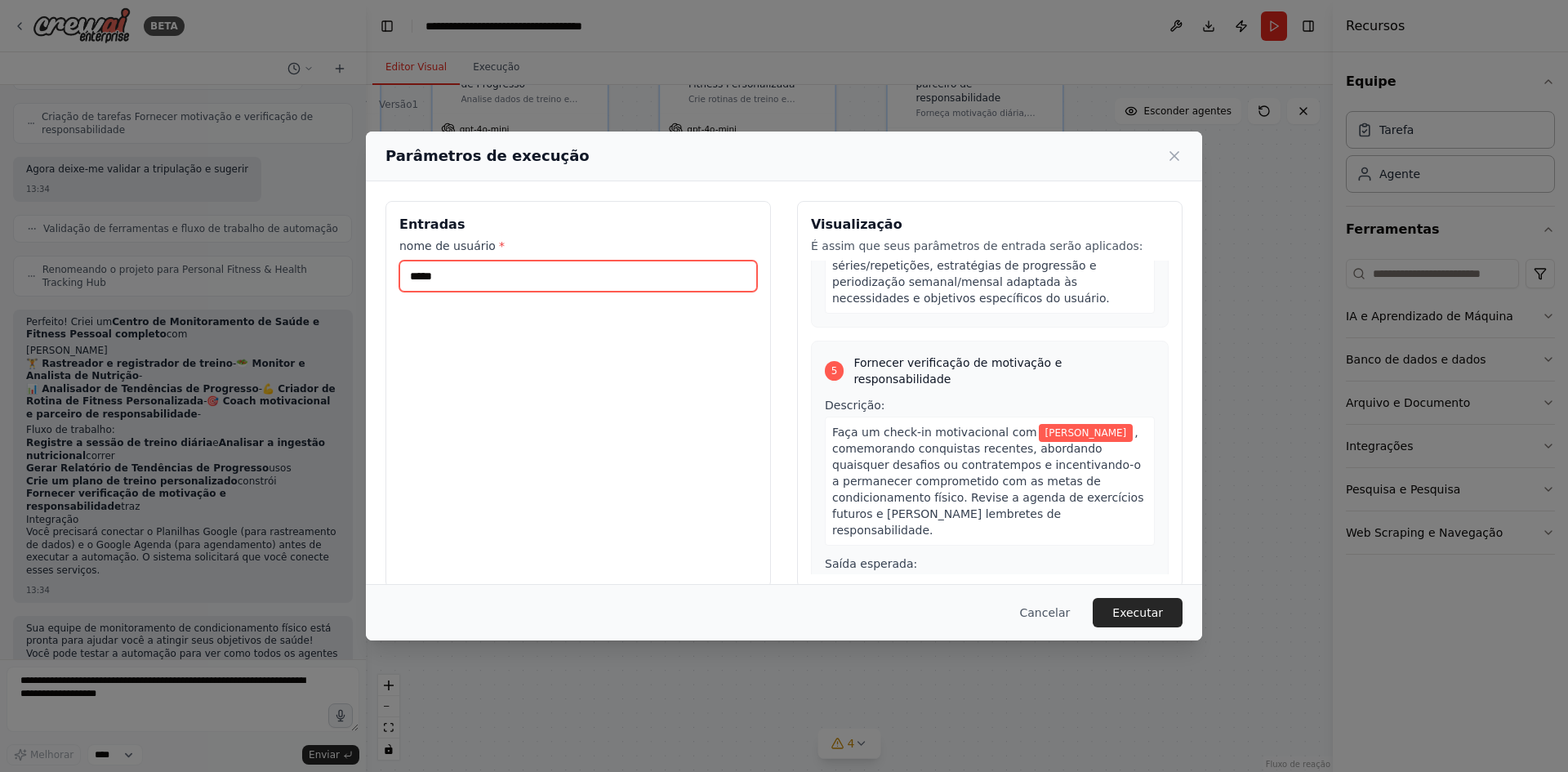
type input "*****"
click at [1111, 605] on button "Executar" at bounding box center [1138, 612] width 90 height 30
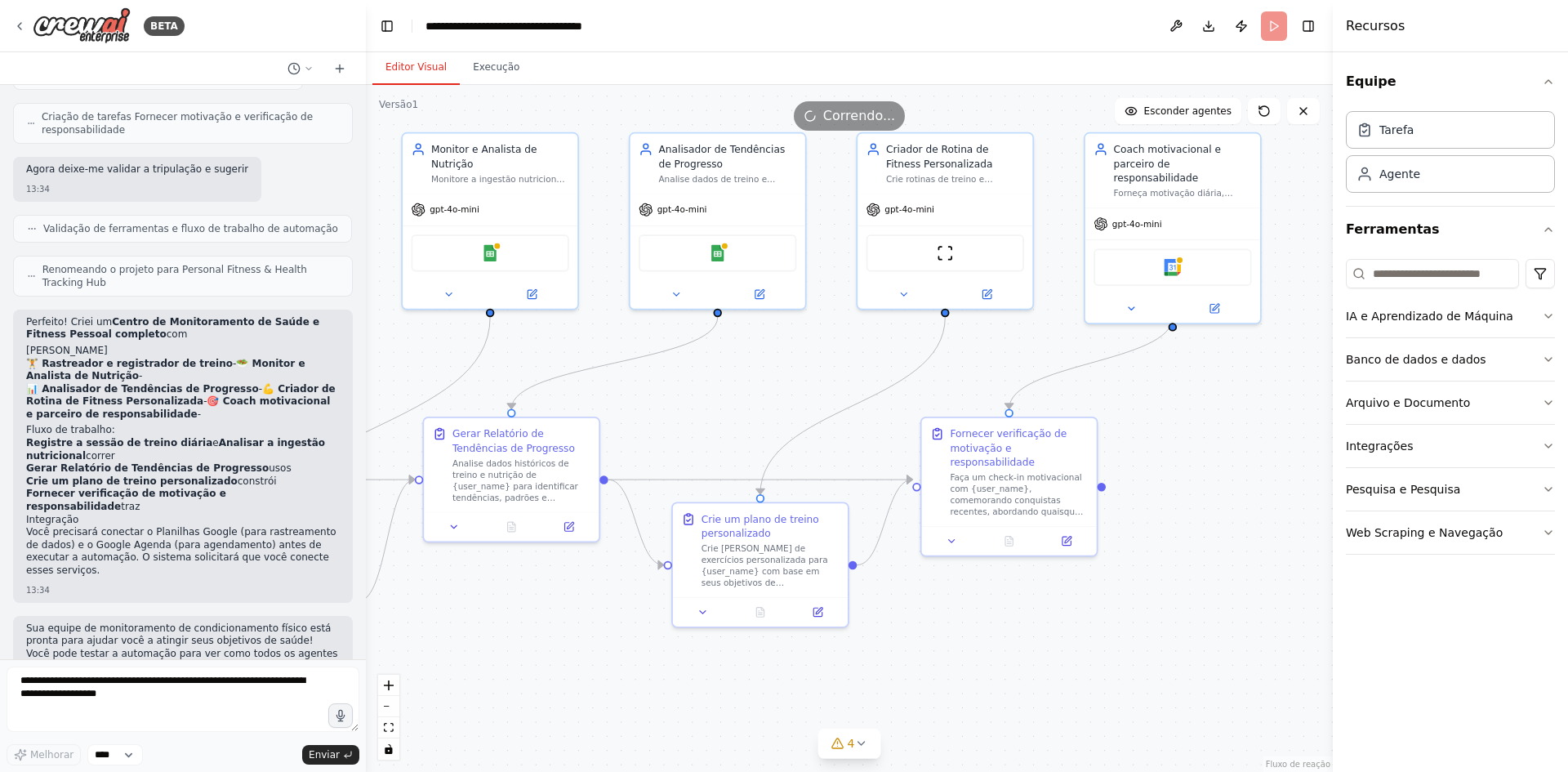
drag, startPoint x: 892, startPoint y: 567, endPoint x: 1064, endPoint y: 650, distance: 191.0
click at [1064, 650] on div ".deletable-edge-delete-btn { width: 20px; height: 20px; border: 0px solid #ffff…" at bounding box center [849, 429] width 967 height 687
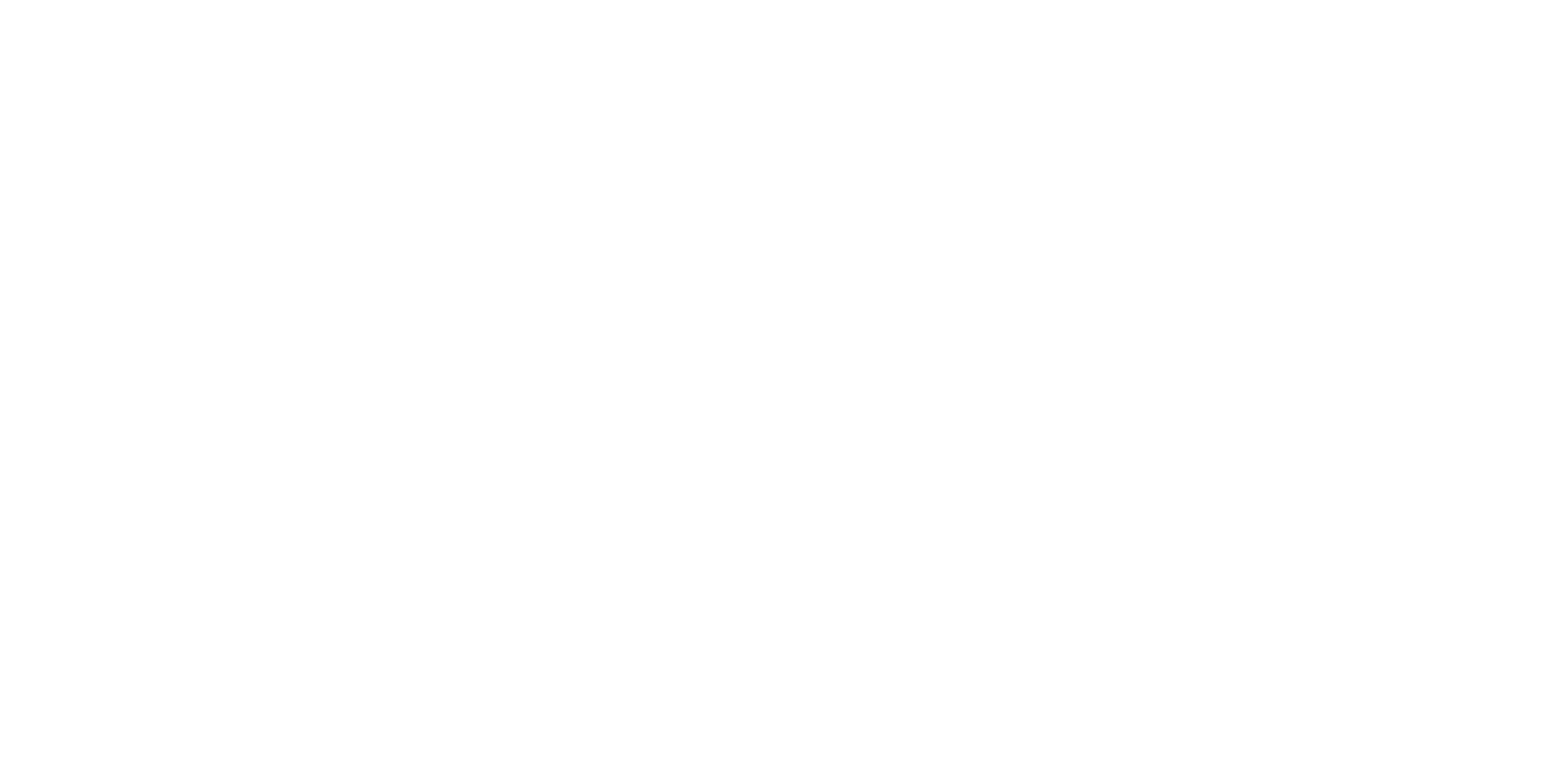
drag, startPoint x: 796, startPoint y: 419, endPoint x: 1089, endPoint y: 444, distance: 294.1
click at [976, 0] on html "Texto original Avalie a tradução O feedback vai ser usado para ajudar a melhora…" at bounding box center [784, 0] width 1568 height 0
click at [615, 0] on html "Texto original Avalie a tradução O feedback vai ser usado para ajudar a melhora…" at bounding box center [784, 0] width 1568 height 0
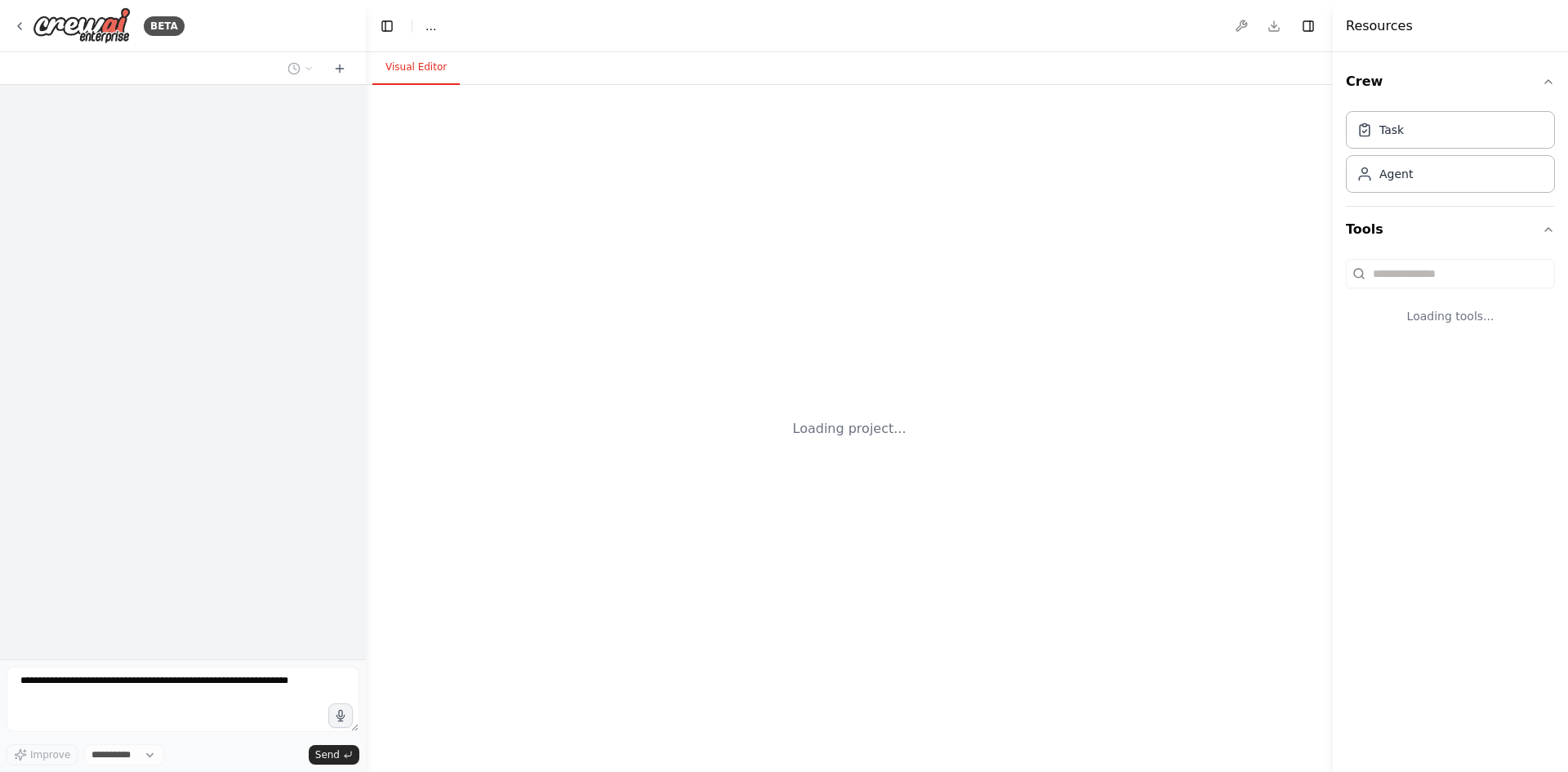
select select "****"
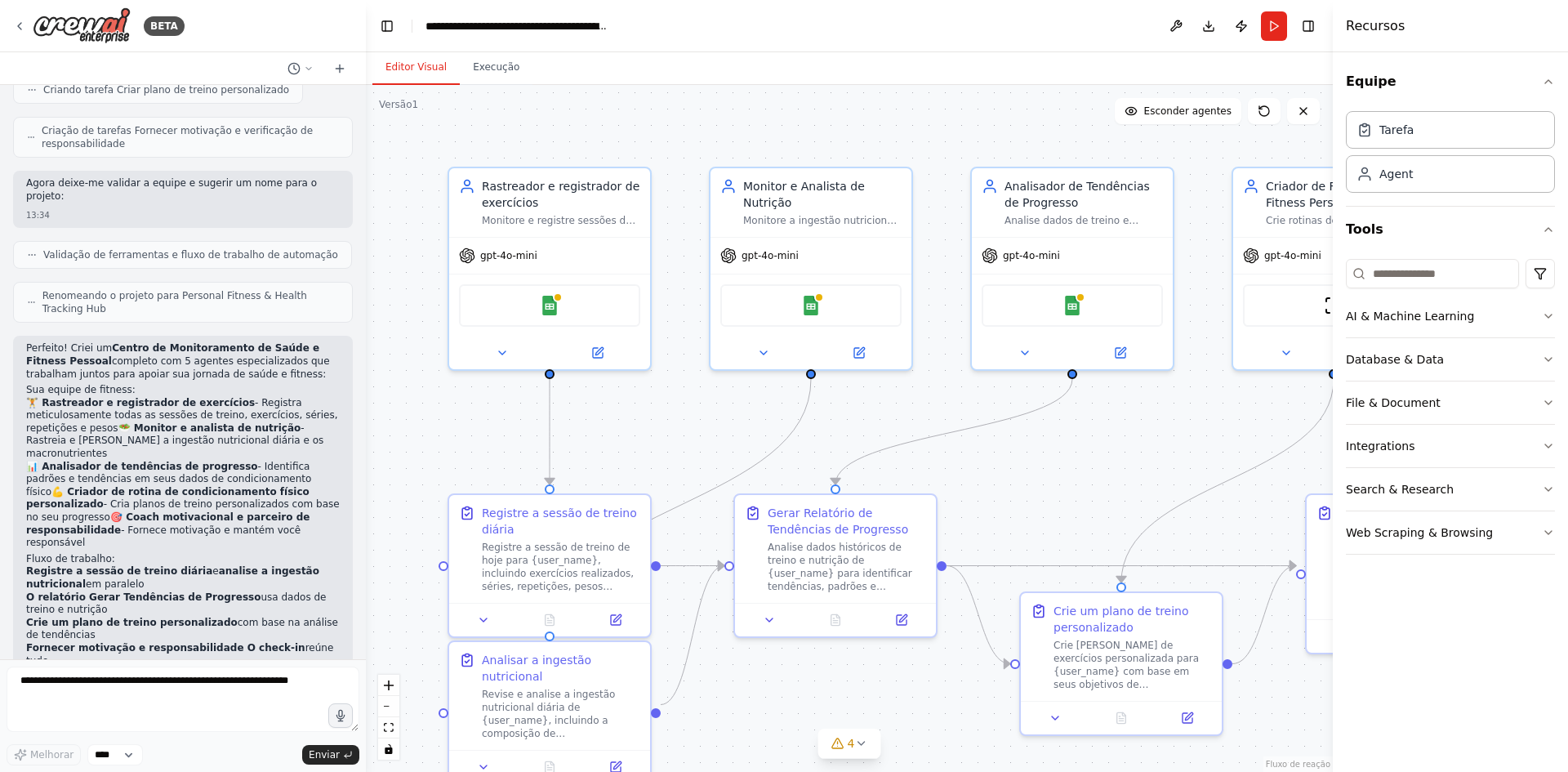
scroll to position [1056, 0]
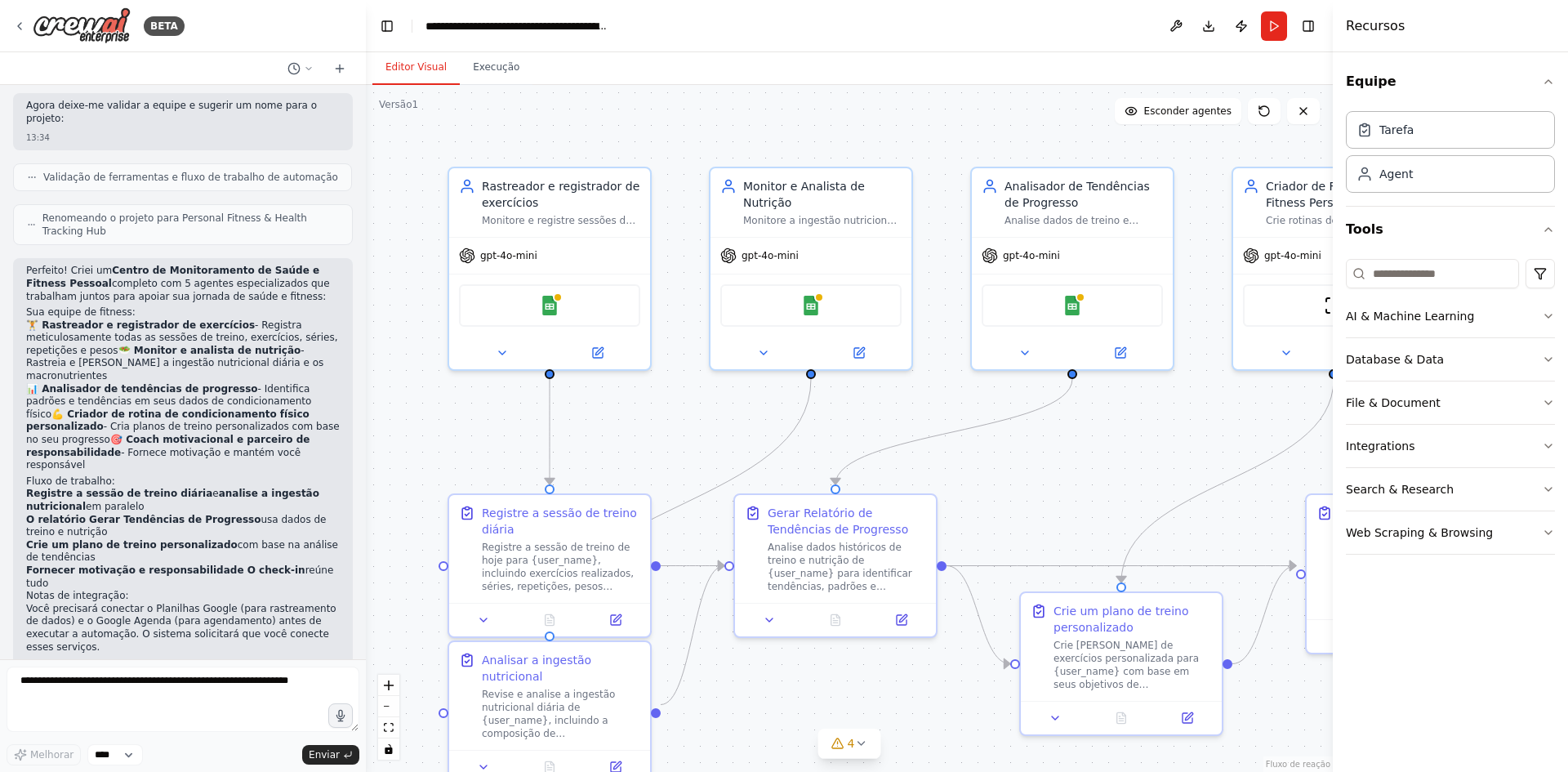
click at [933, 122] on div ".deletable-edge-delete-btn { width: 20px; height: 20px; border: 0px solid #ffff…" at bounding box center [849, 429] width 967 height 687
click at [1276, 28] on button "Correr" at bounding box center [1273, 26] width 26 height 30
